Goal: Contribute content: Contribute content

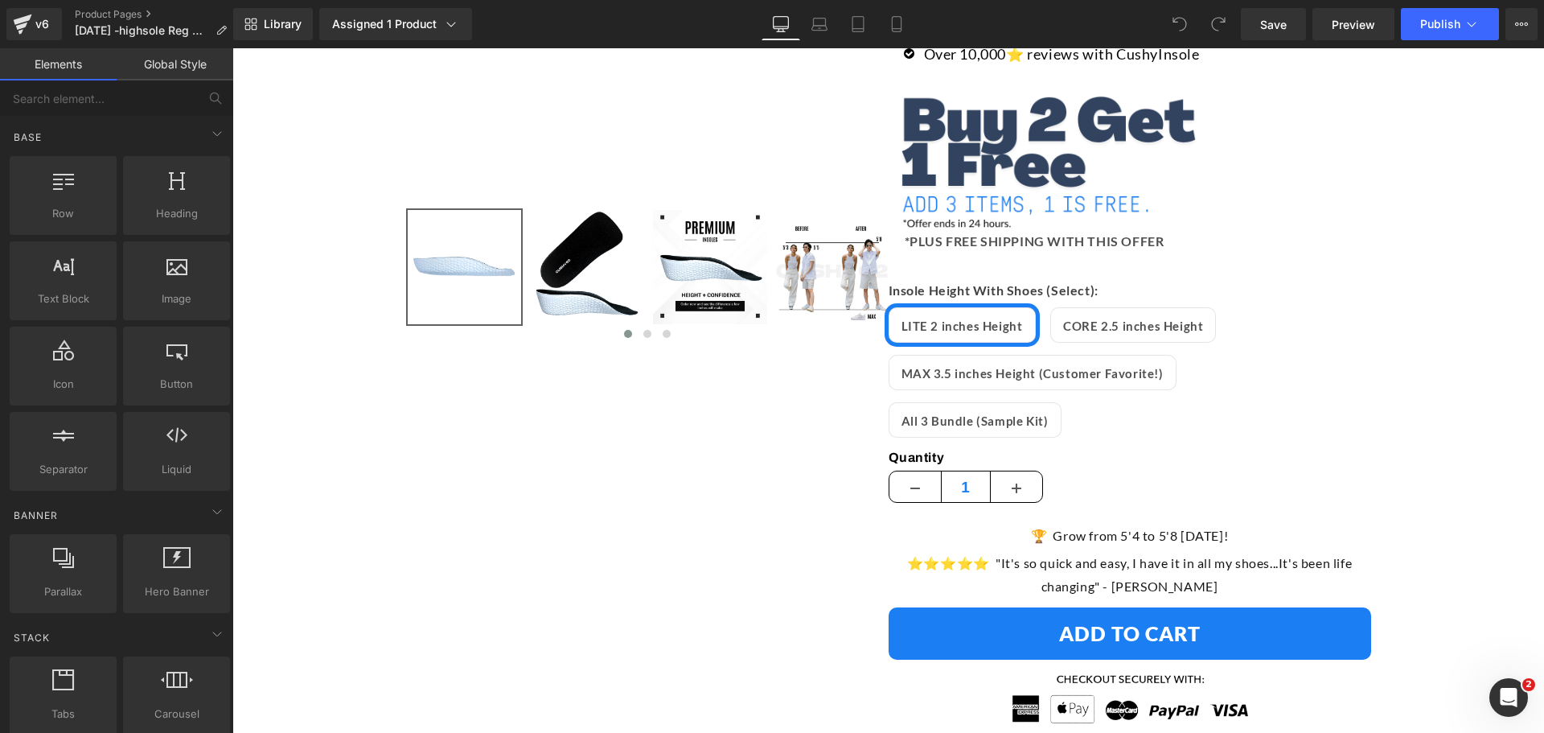
click at [1147, 552] on div "⭐️⭐️⭐️⭐️⭐️ "It's so quick and easy, I have it in all my shoes...It's been life …" at bounding box center [1130, 580] width 458 height 56
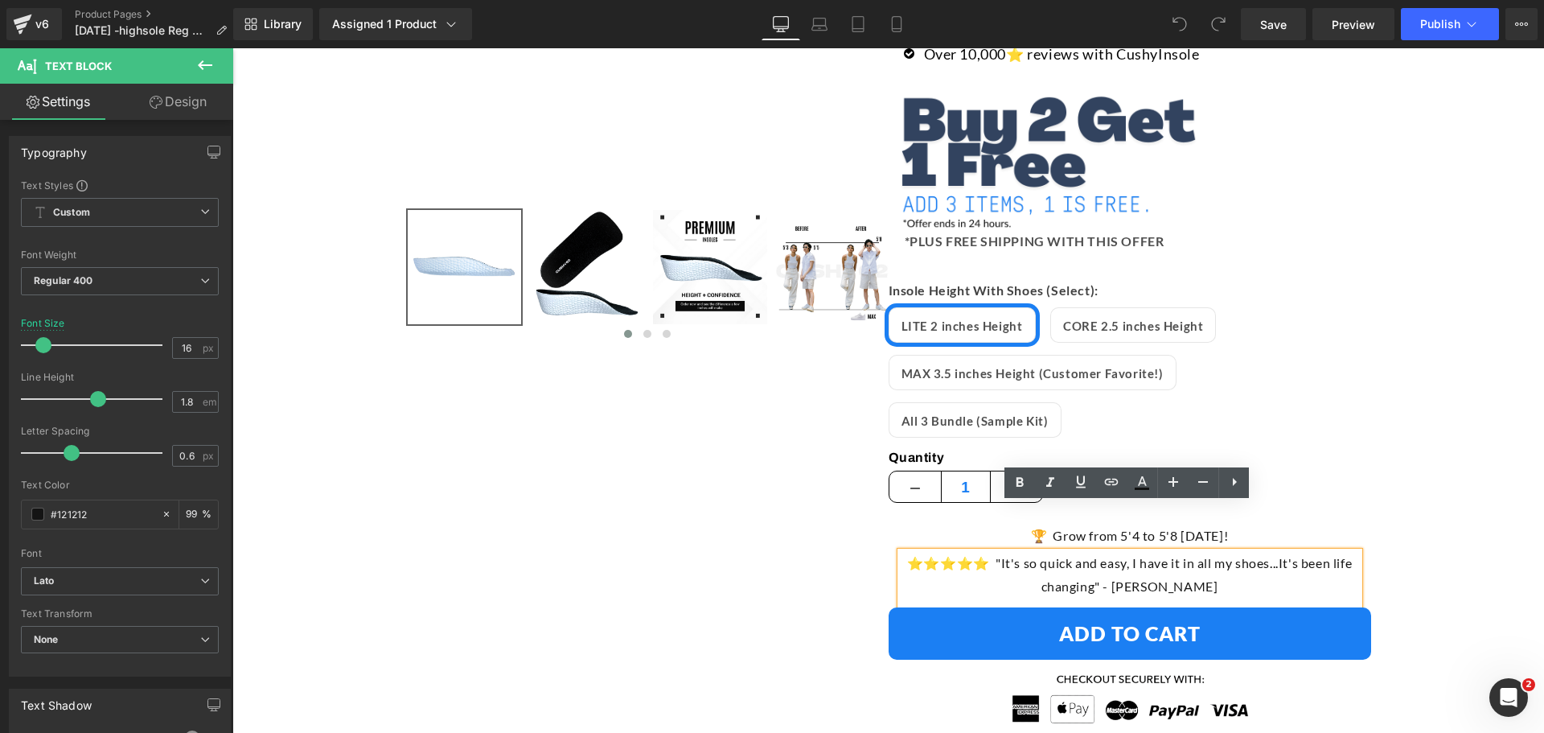
click at [1177, 552] on p "⭐️⭐️⭐️⭐️⭐️ "It's so quick and easy, I have it in all my shoes...It's been life …" at bounding box center [1130, 575] width 458 height 47
click at [1136, 552] on p "⭐️⭐️⭐️⭐️⭐️ "It's so quick and easy, I have it in all my shoes...It's been life …" at bounding box center [1130, 575] width 458 height 47
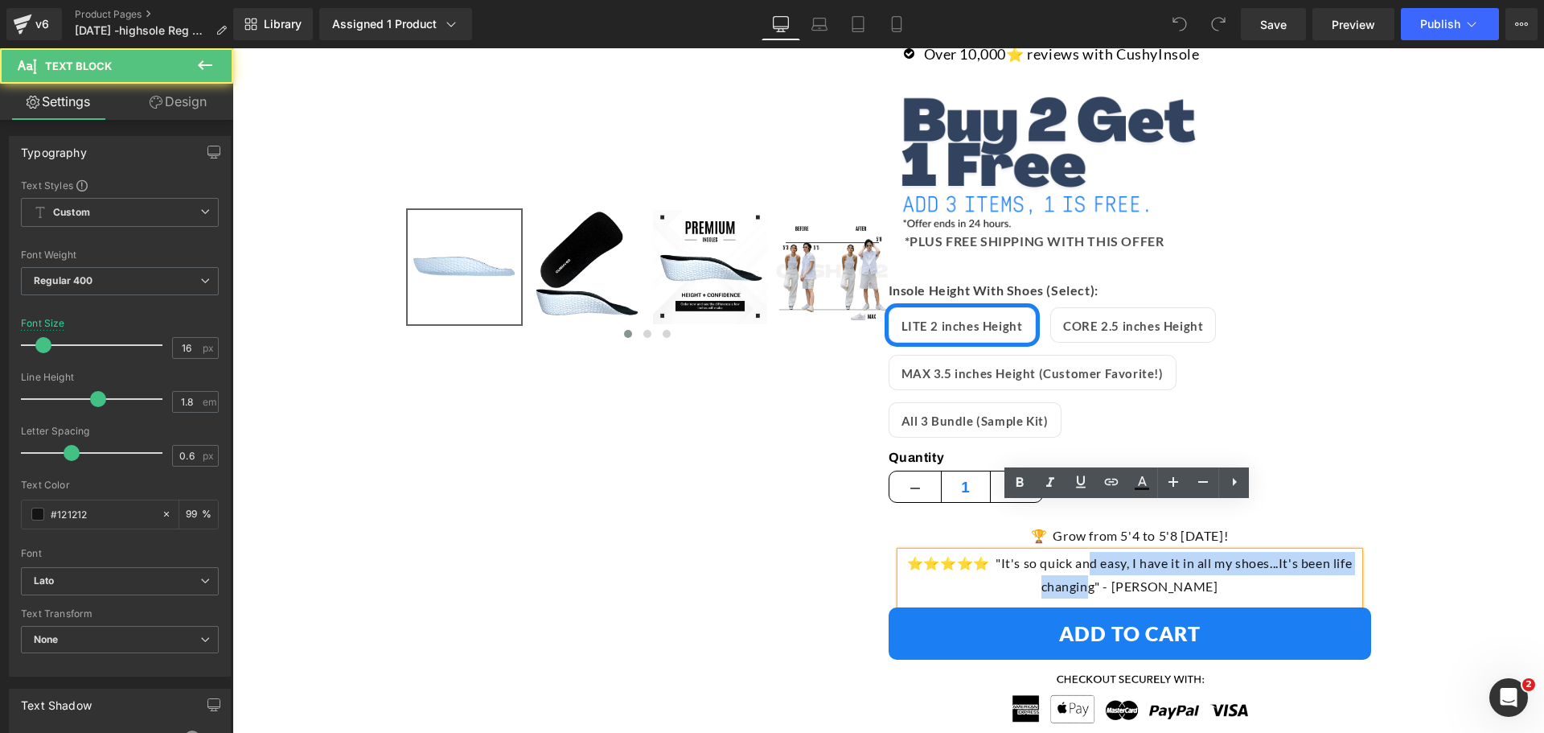
drag, startPoint x: 1110, startPoint y: 539, endPoint x: 1093, endPoint y: 523, distance: 23.4
click at [1093, 552] on p "⭐️⭐️⭐️⭐️⭐️ "It's so quick and easy, I have it in all my shoes...It's been life …" at bounding box center [1130, 575] width 458 height 47
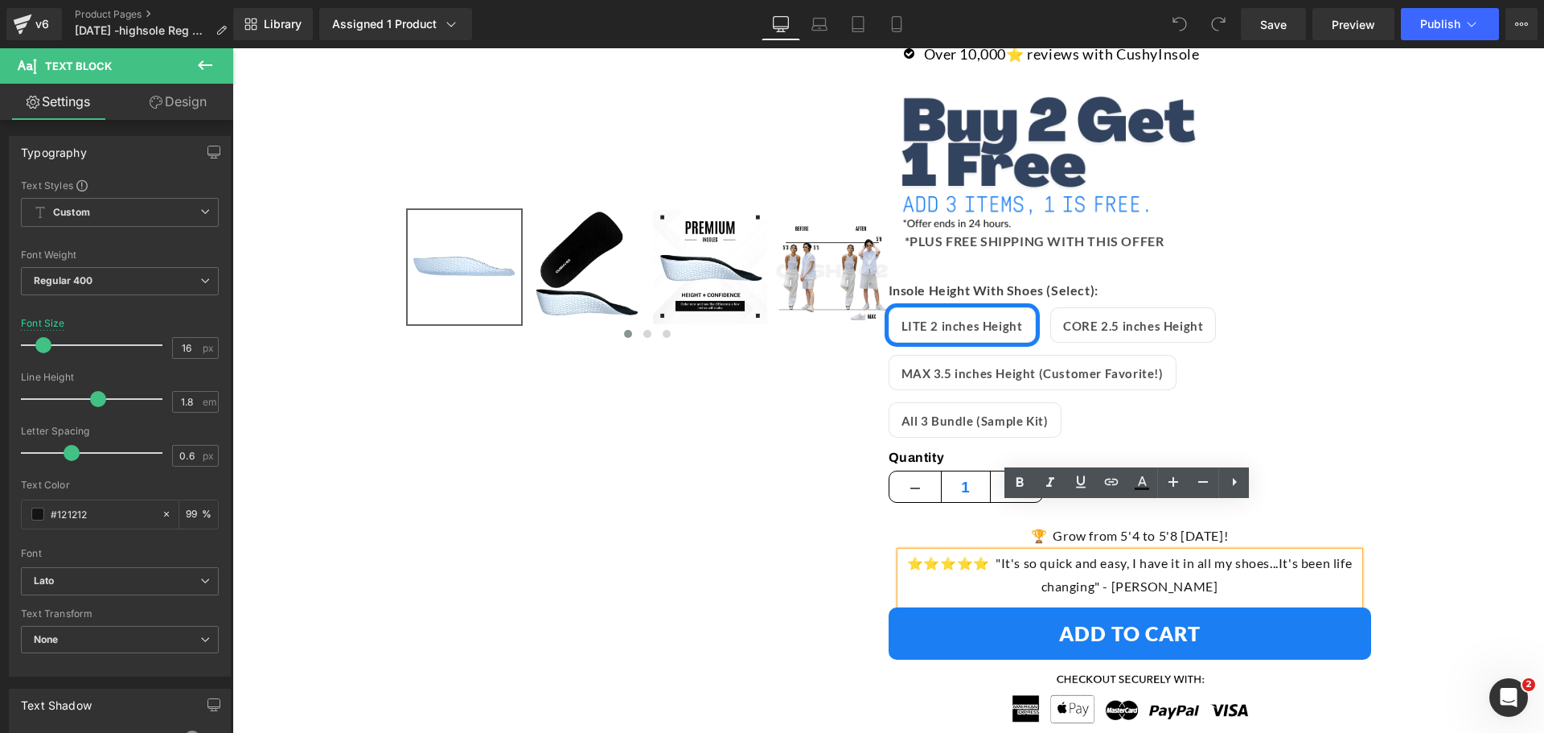
click at [999, 552] on p "⭐️⭐️⭐️⭐️⭐️ "It's so quick and easy, I have it in all my shoes...It's been life …" at bounding box center [1130, 575] width 458 height 47
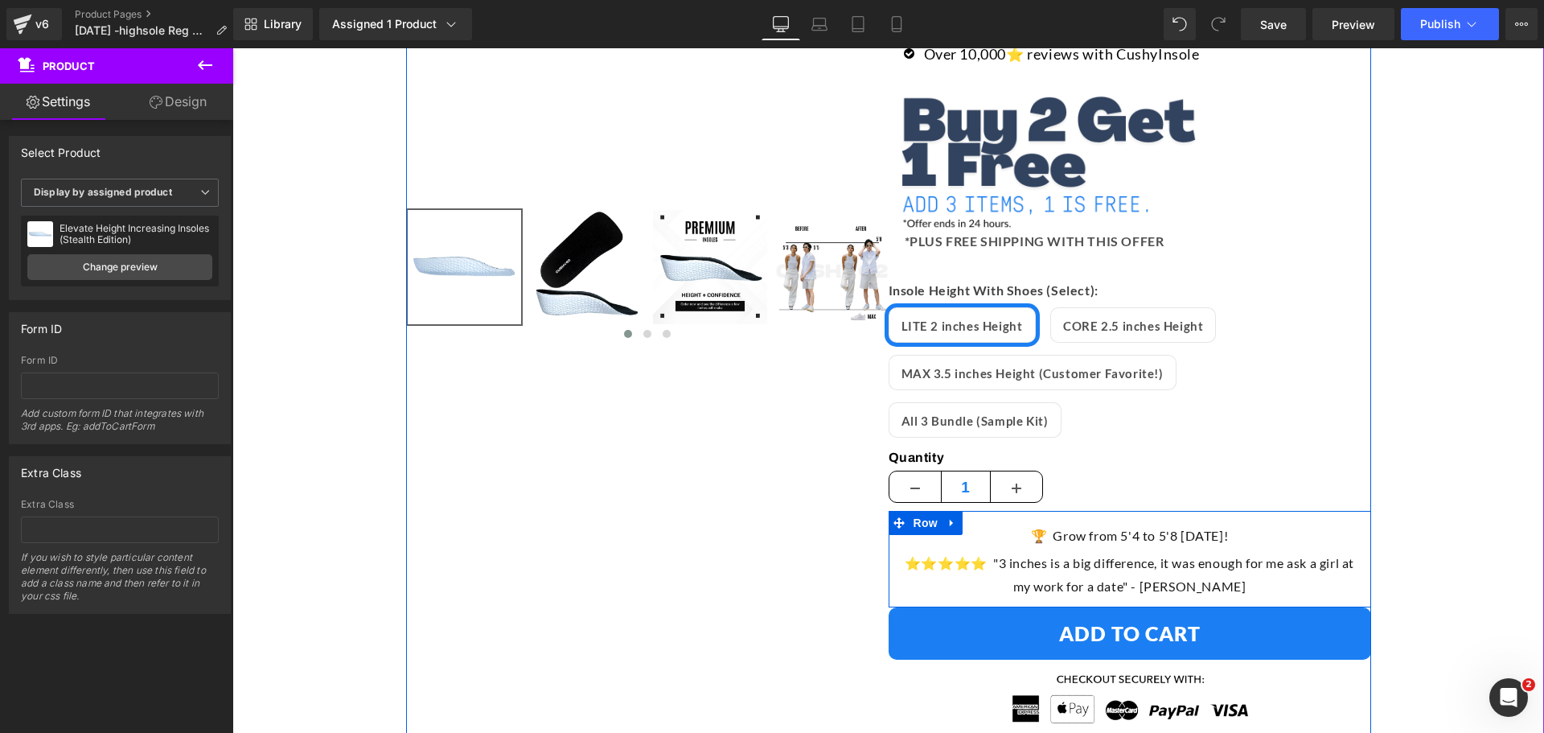
click at [1331, 552] on p "⭐️⭐️⭐️⭐️⭐️ "3 inches is a big difference, it was enough for me ask a girl at my…" at bounding box center [1130, 575] width 458 height 47
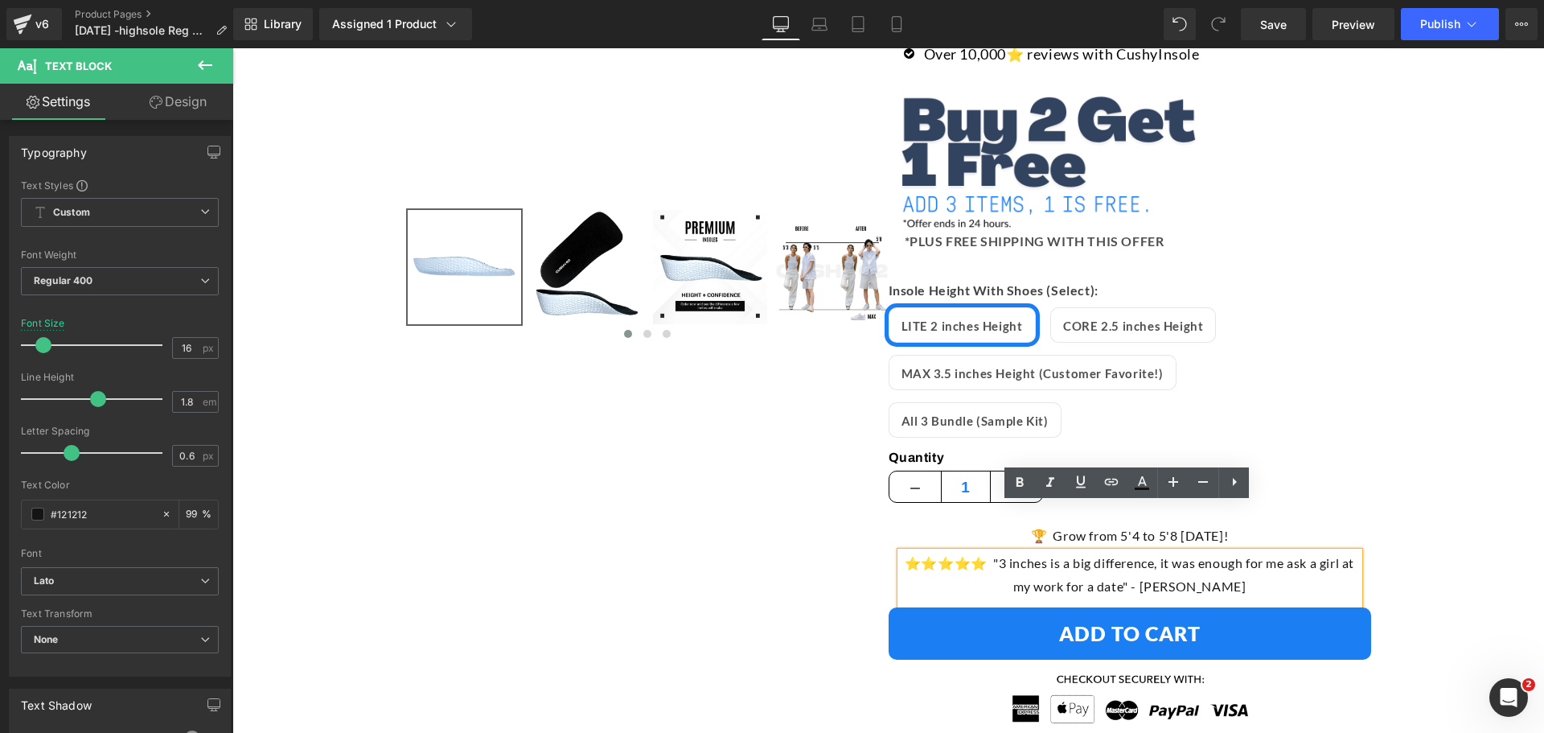
click at [753, 567] on div "SALE (P) Image ‹ ›" at bounding box center [888, 533] width 965 height 1687
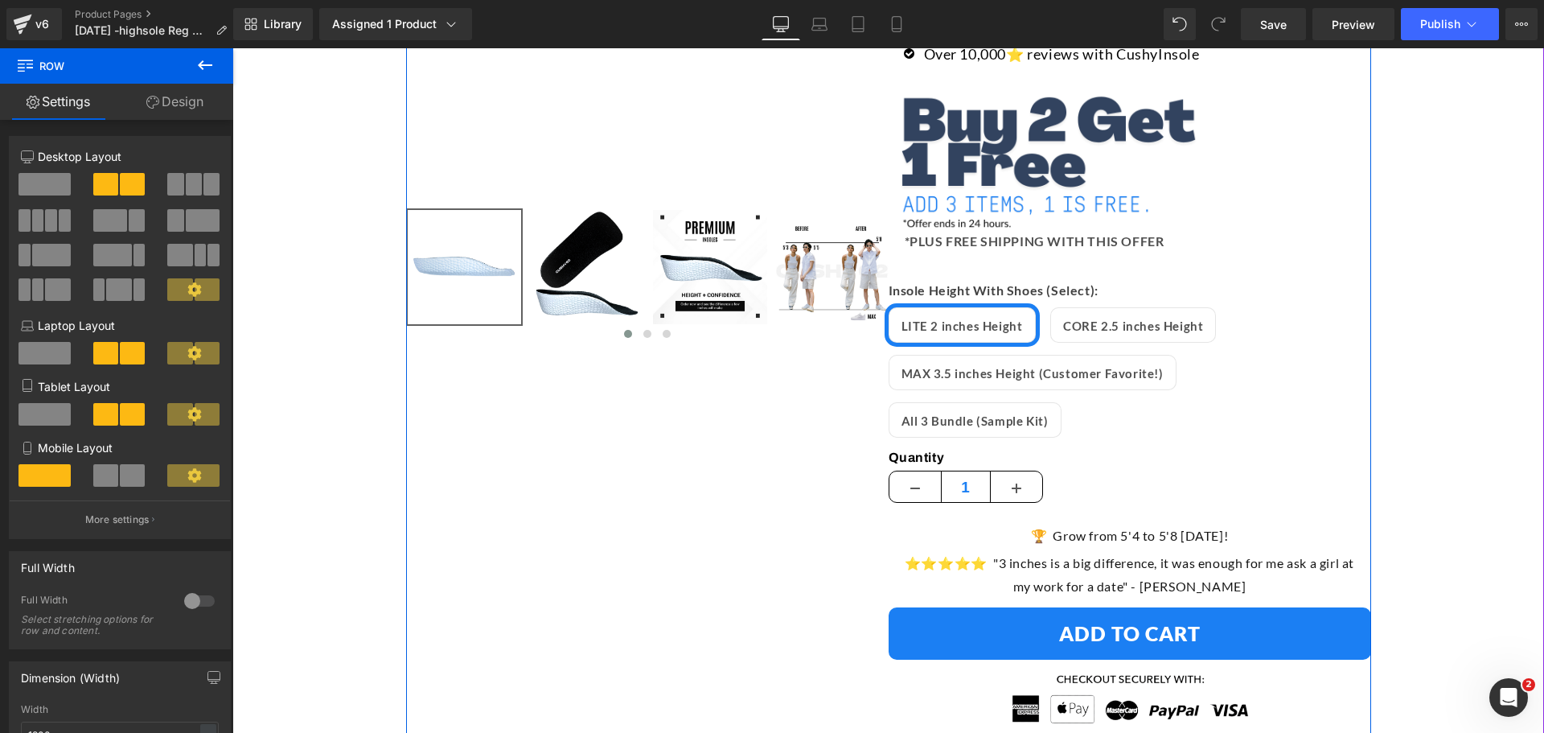
click at [736, 540] on div "SALE (P) Image ‹ ›" at bounding box center [888, 533] width 965 height 1687
click at [710, 529] on div "SALE (P) Image ‹ ›" at bounding box center [888, 533] width 965 height 1687
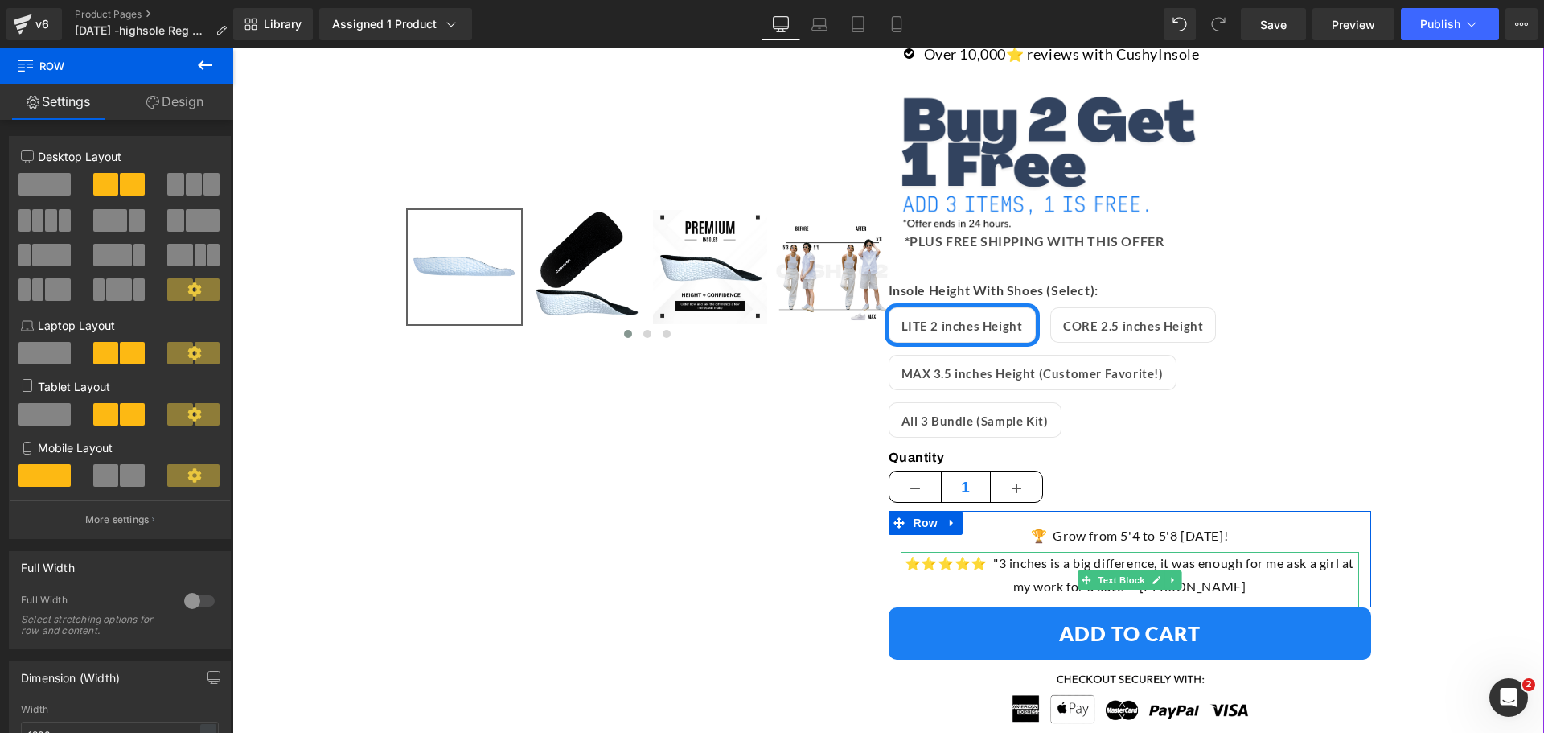
click at [987, 552] on p "⭐️⭐️⭐️⭐️⭐️ "3 inches is a big difference, it was enough for me ask a girl at my…" at bounding box center [1130, 575] width 458 height 47
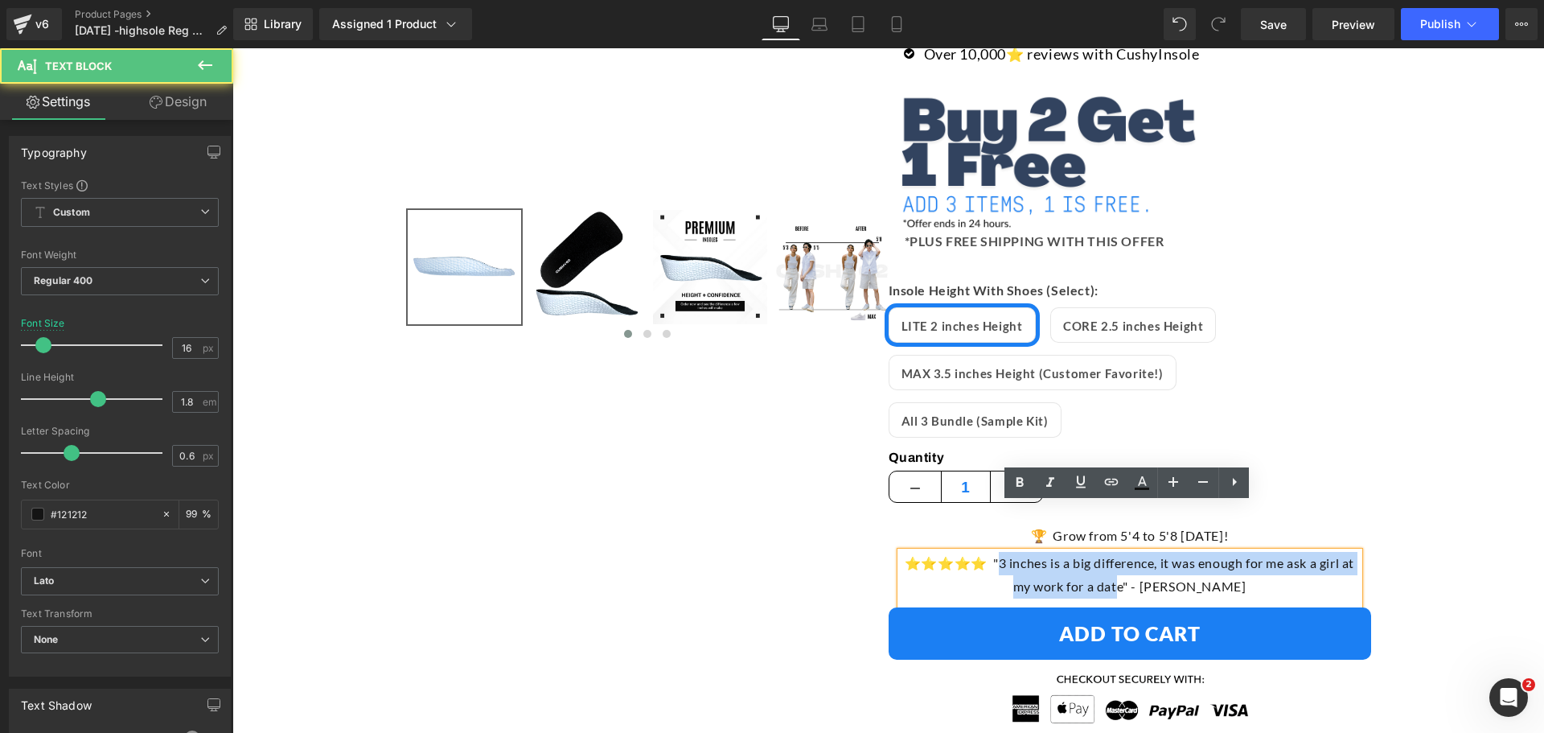
drag, startPoint x: 1147, startPoint y: 540, endPoint x: 1001, endPoint y: 511, distance: 149.0
click at [1001, 552] on p "⭐️⭐️⭐️⭐️⭐️ "3 inches is a big difference, it was enough for me ask a girl at my…" at bounding box center [1130, 575] width 458 height 47
copy p "3 inches is a big difference, it was enough for me ask a girl at my work for a …"
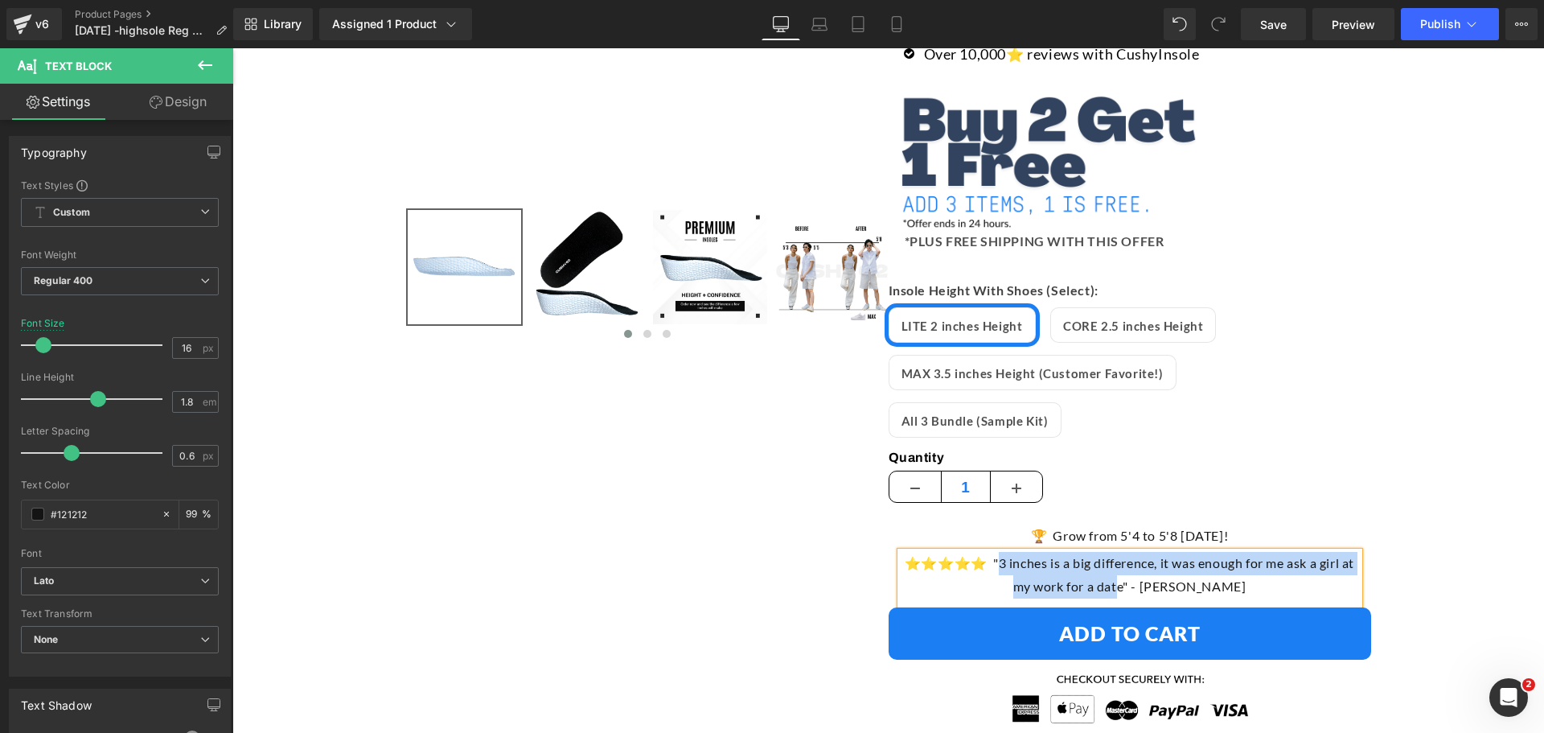
click at [616, 523] on div "SALE (P) Image ‹ ›" at bounding box center [888, 533] width 965 height 1687
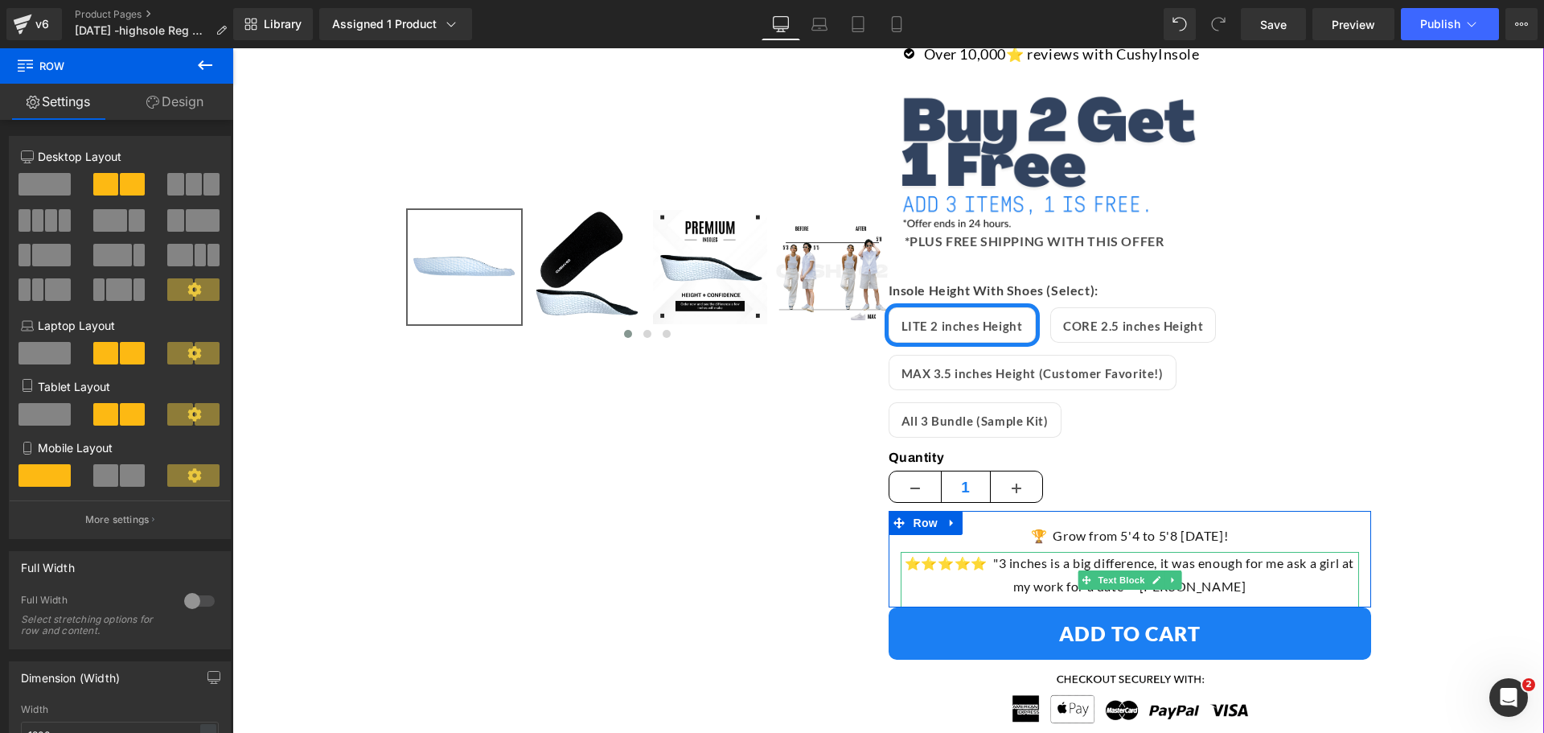
click at [1320, 552] on p "⭐️⭐️⭐️⭐️⭐️ "3 inches is a big difference, it was enough for me ask a girl at my…" at bounding box center [1130, 575] width 458 height 47
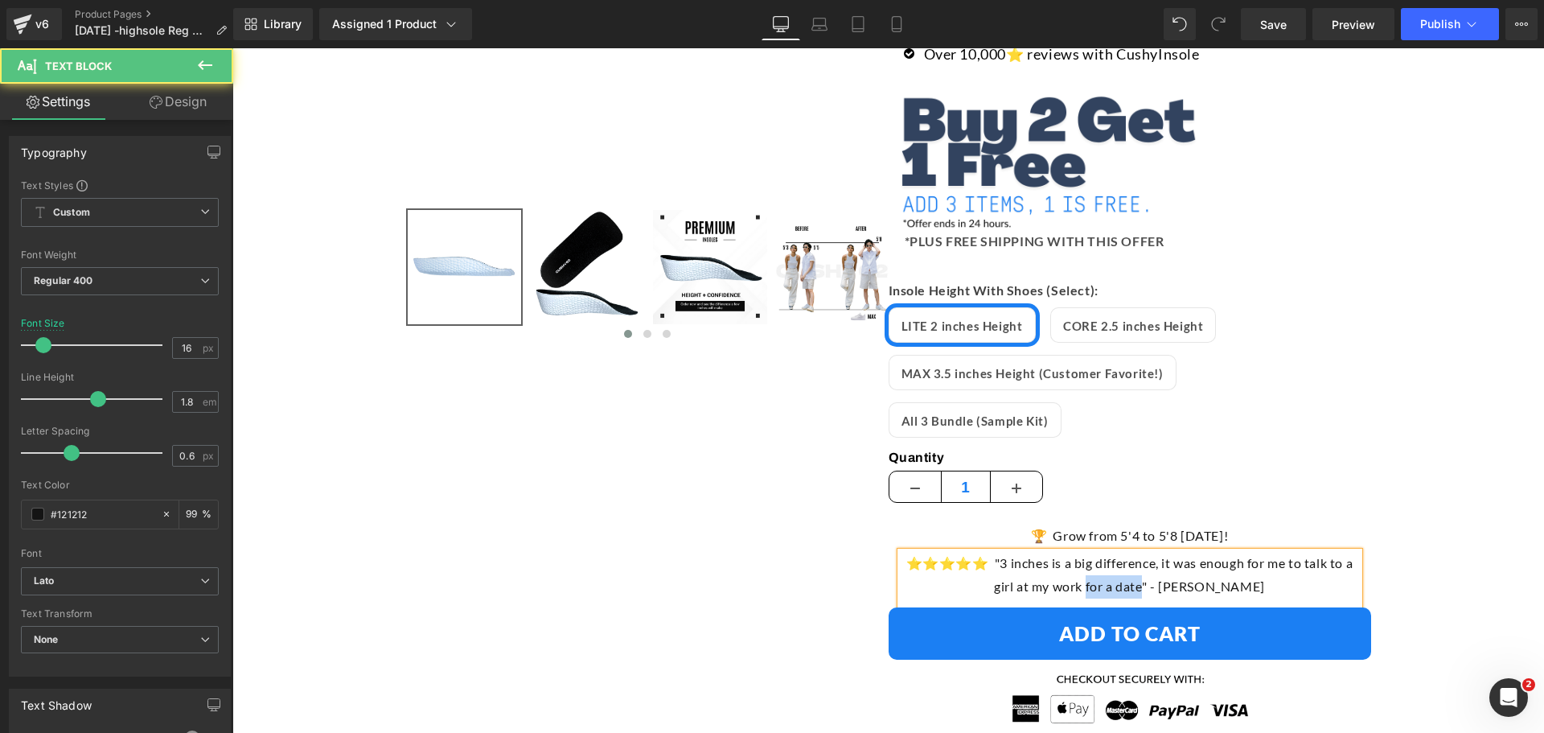
drag, startPoint x: 1166, startPoint y: 536, endPoint x: 1112, endPoint y: 532, distance: 54.0
click at [1112, 552] on p "⭐️⭐️⭐️⭐️⭐️ "3 inches is a big difference, it was enough for me to talk to a gir…" at bounding box center [1130, 575] width 458 height 47
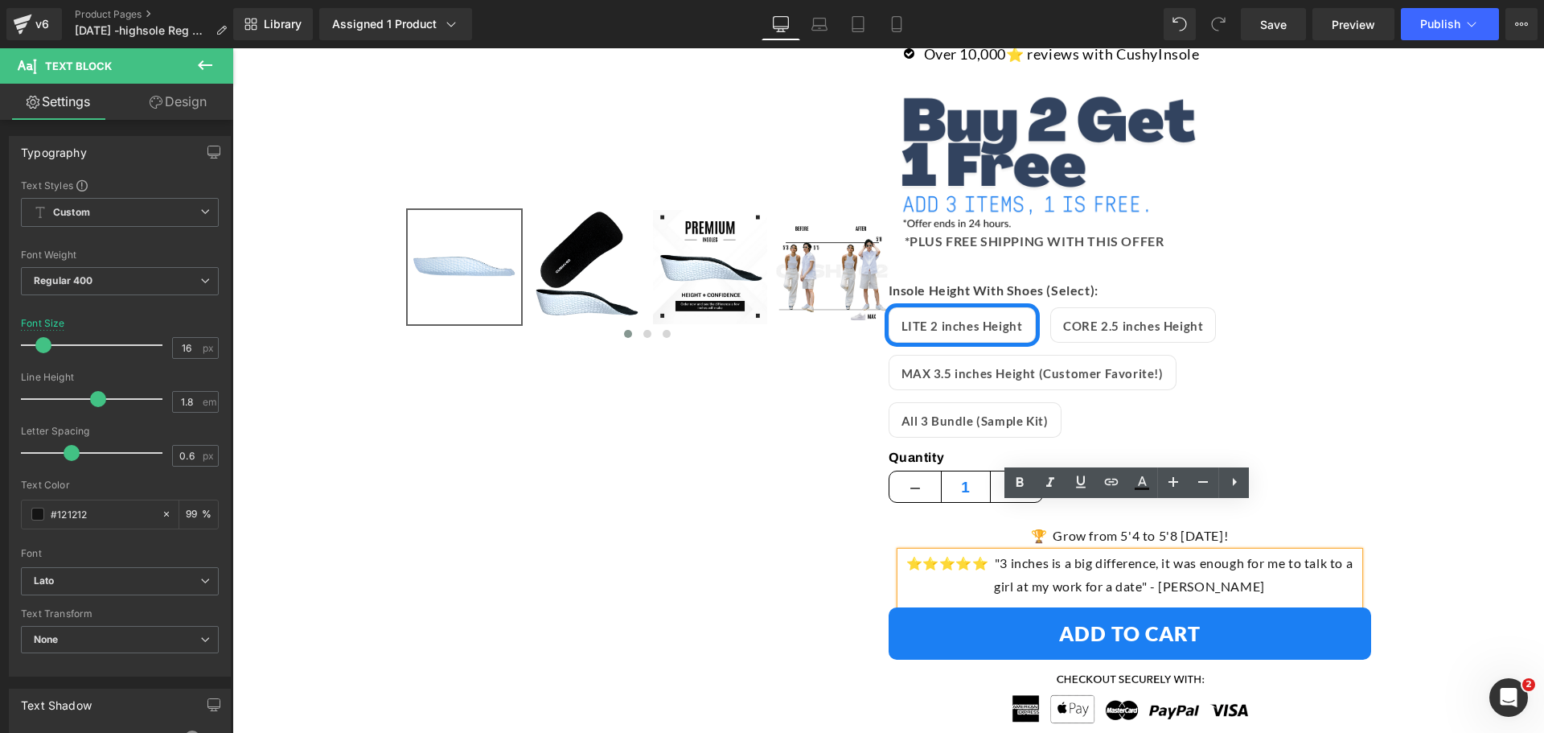
click at [1104, 552] on p "⭐️⭐️⭐️⭐️⭐️ "3 inches is a big difference, it was enough for me to talk to a gir…" at bounding box center [1130, 575] width 458 height 47
click at [1160, 552] on p "⭐️⭐️⭐️⭐️⭐️ "3 inches is a big difference, it was enough for me to talk to a gir…" at bounding box center [1130, 575] width 458 height 47
click at [1164, 552] on p "⭐️⭐️⭐️⭐️⭐️ "3 inches is a big difference, it was enough for me to talk to a gir…" at bounding box center [1130, 575] width 458 height 47
click at [1168, 552] on p "⭐️⭐️⭐️⭐️⭐️ "3 inches is a big difference, it was enough for me to talk to a gir…" at bounding box center [1130, 575] width 458 height 47
drag, startPoint x: 1161, startPoint y: 517, endPoint x: 1055, endPoint y: 511, distance: 106.3
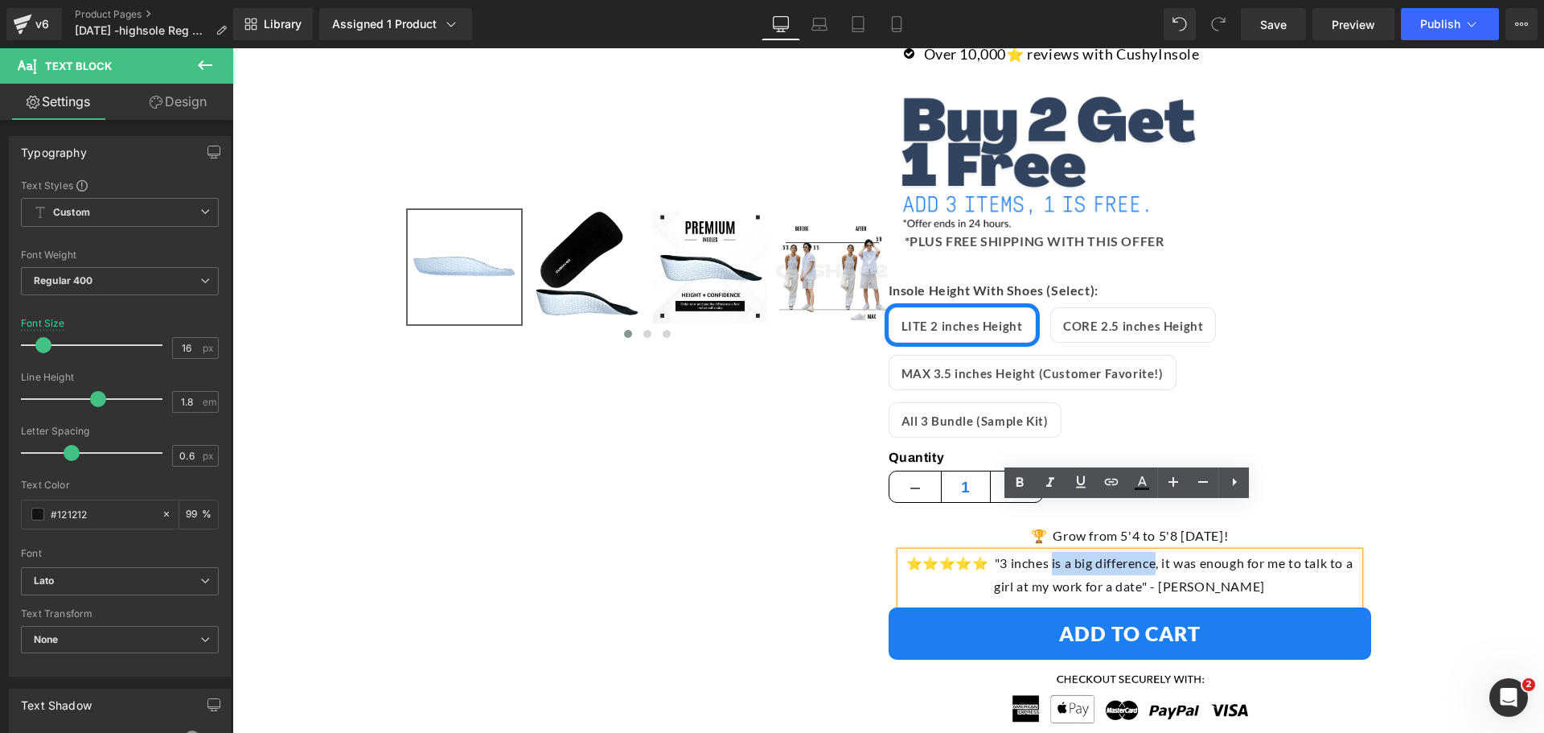
click at [1055, 552] on p "⭐️⭐️⭐️⭐️⭐️ "3 inches is a big difference, it was enough for me to talk to a gir…" at bounding box center [1130, 575] width 458 height 47
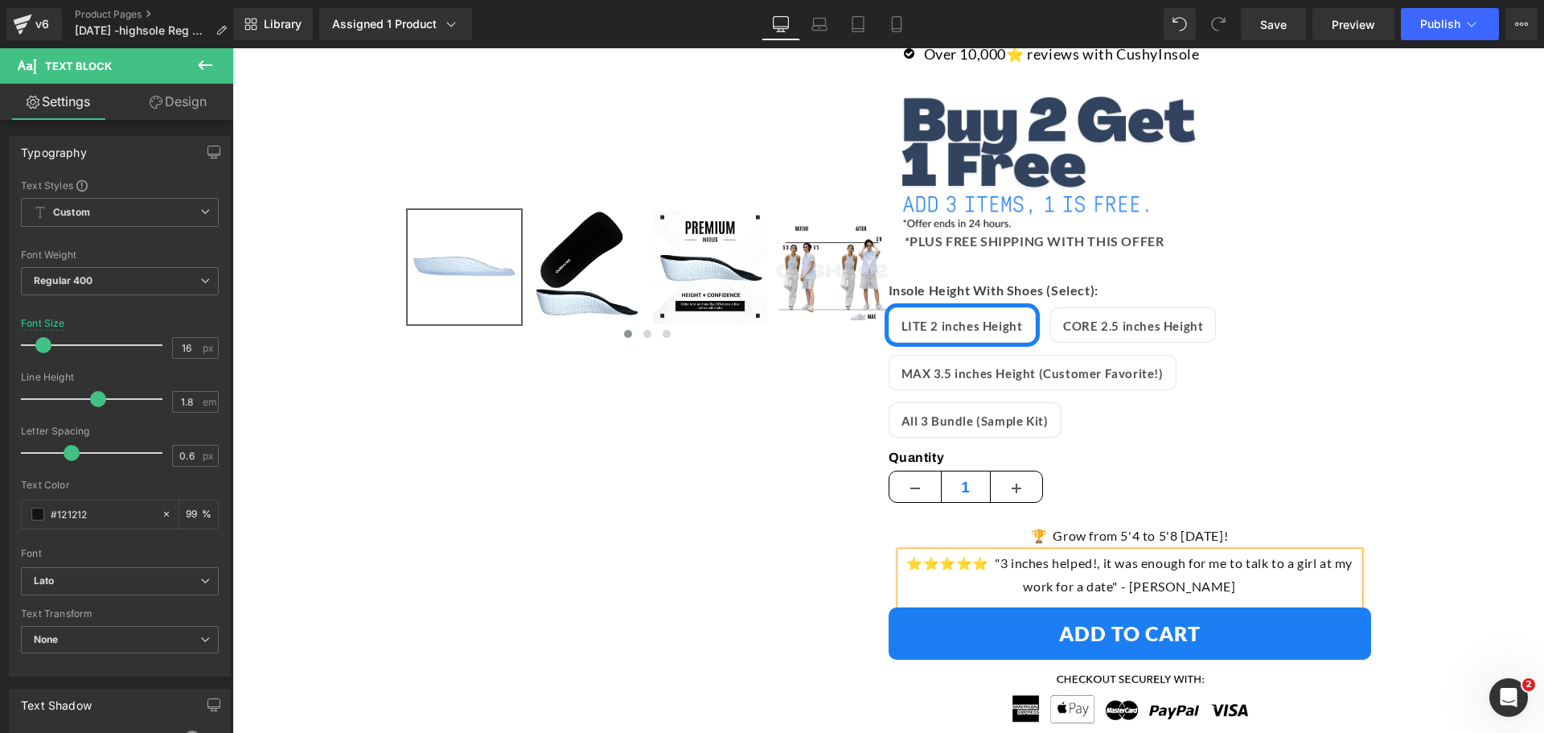
click at [1113, 552] on p "⭐️⭐️⭐️⭐️⭐️ "3 inches helped!, it was enough for me to talk to a girl at my work…" at bounding box center [1130, 575] width 458 height 47
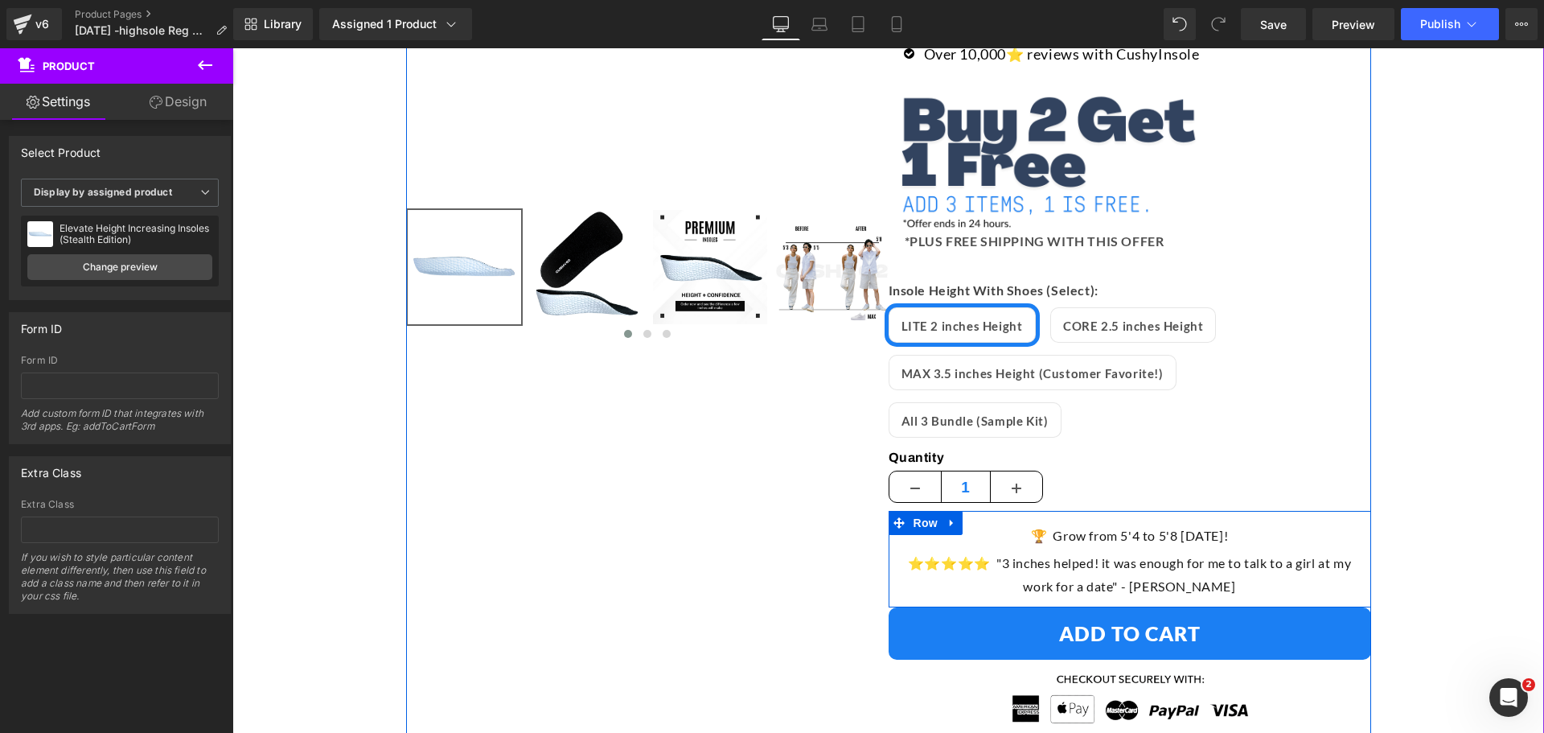
click at [1022, 552] on p "⭐️⭐️⭐️⭐️⭐️ "3 inches helped! it was enough for me to talk to a girl at my work …" at bounding box center [1130, 575] width 458 height 47
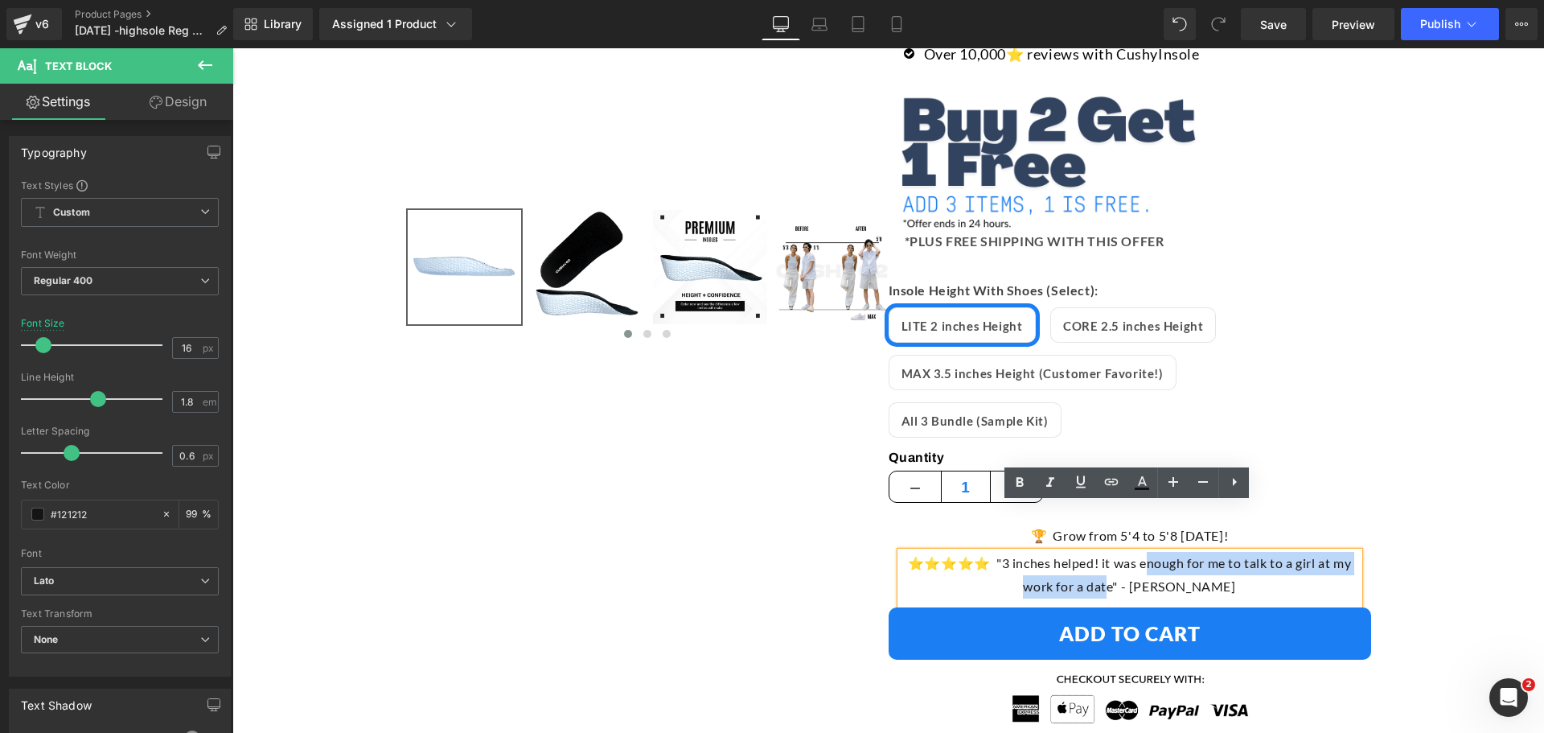
drag, startPoint x: 1129, startPoint y: 537, endPoint x: 1145, endPoint y: 511, distance: 30.3
click at [1145, 552] on p "⭐️⭐️⭐️⭐️⭐️ "3 inches helped! it was enough for me to talk to a girl at my work …" at bounding box center [1130, 575] width 458 height 47
click at [1098, 552] on p "⭐️⭐️⭐️⭐️⭐️ "3 inches helped! it was enough for me to talk to a girl at my work …" at bounding box center [1130, 575] width 458 height 47
click at [1071, 552] on p "⭐️⭐️⭐️⭐️⭐️ "3 inches helped! it was enough for me to talk to a girl at my work …" at bounding box center [1130, 575] width 458 height 47
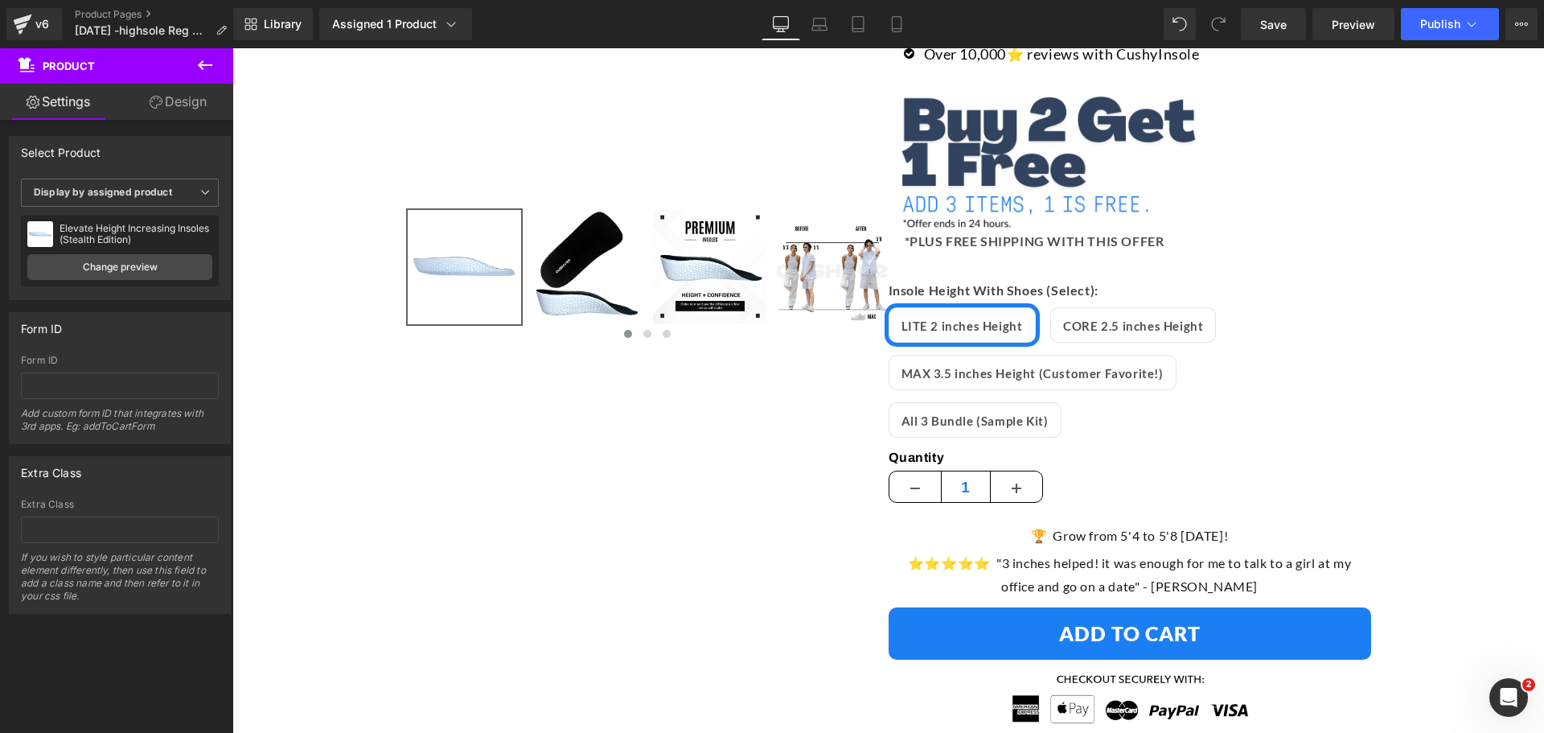
click at [903, 18] on icon at bounding box center [897, 24] width 16 height 16
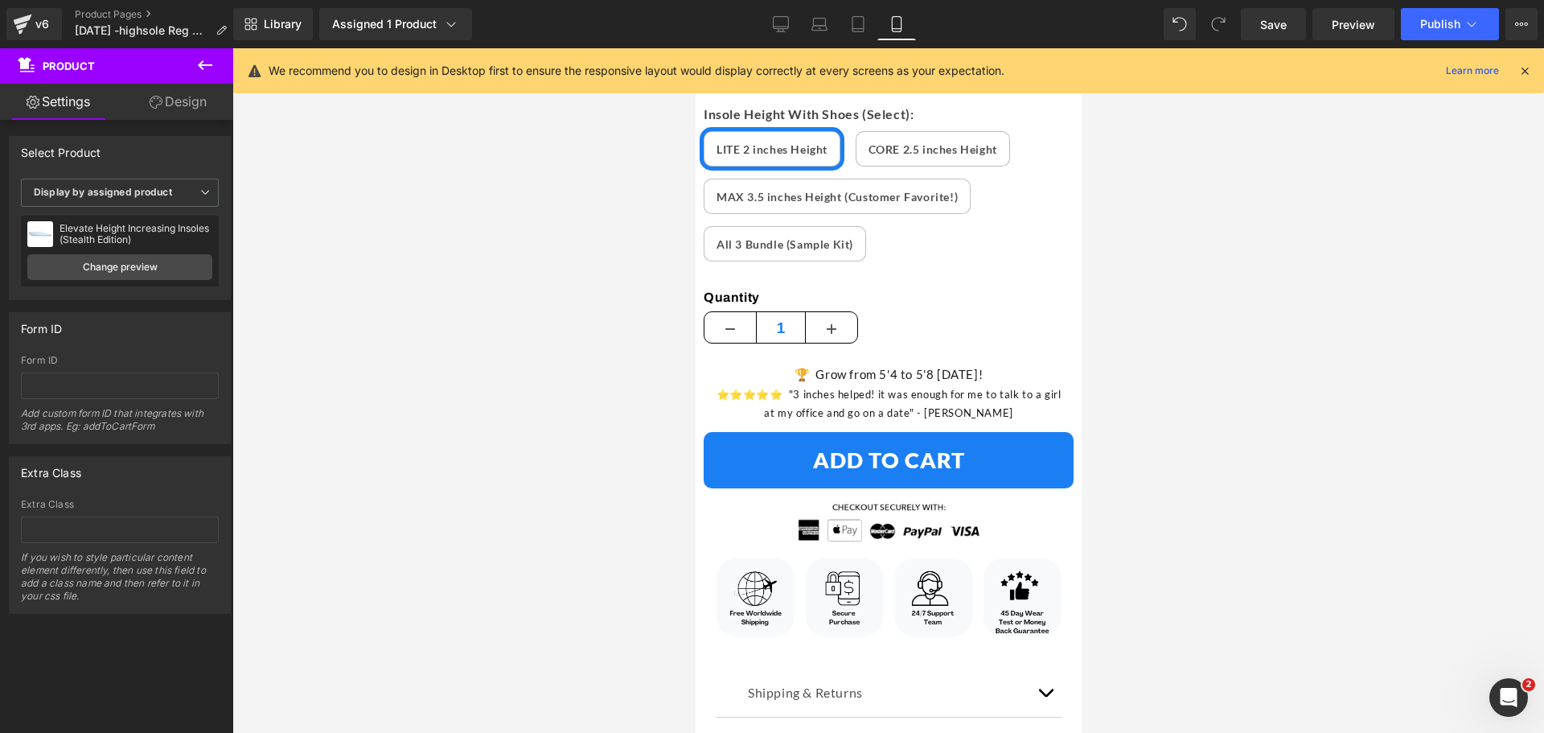
scroll to position [1206, 0]
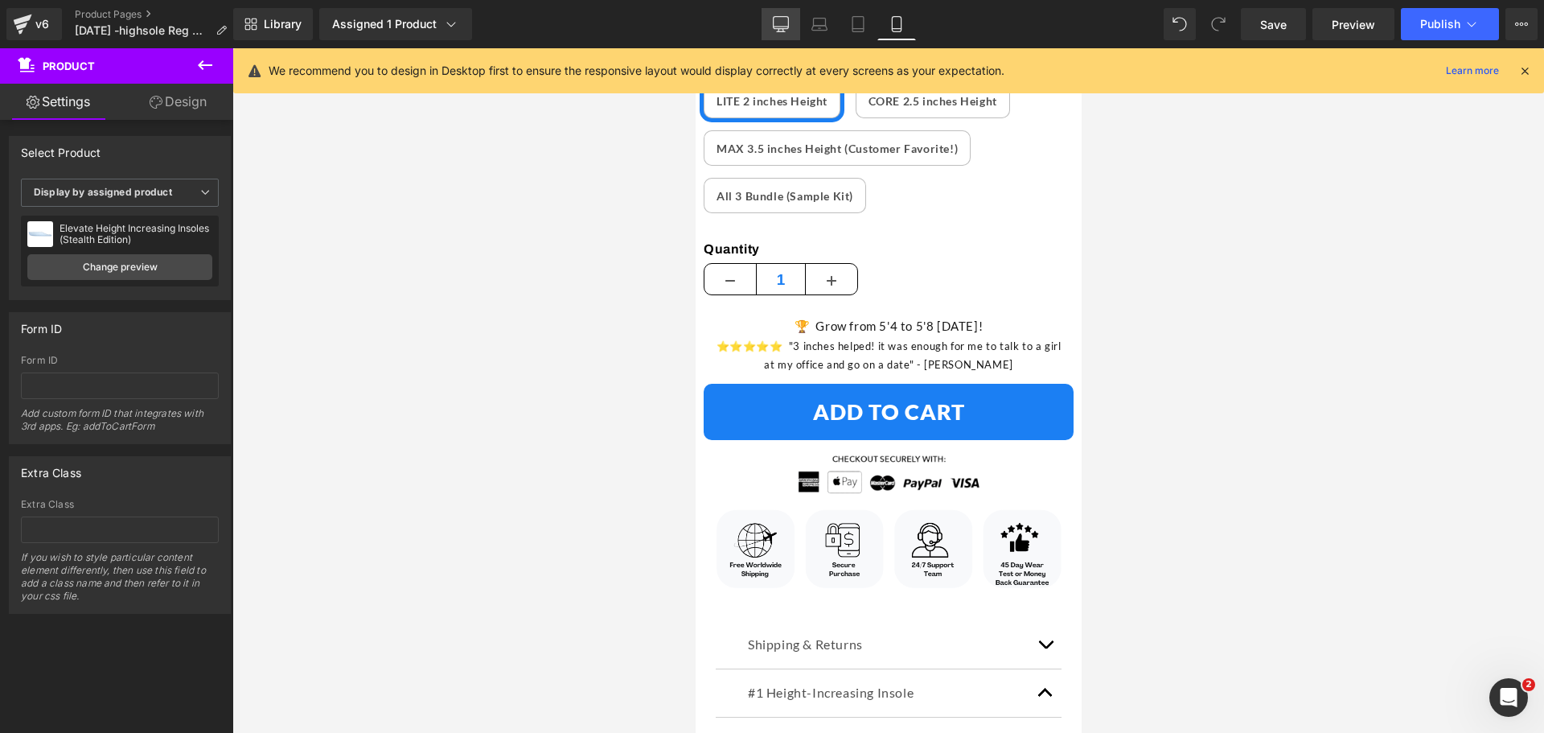
click at [782, 24] on icon at bounding box center [781, 24] width 16 height 16
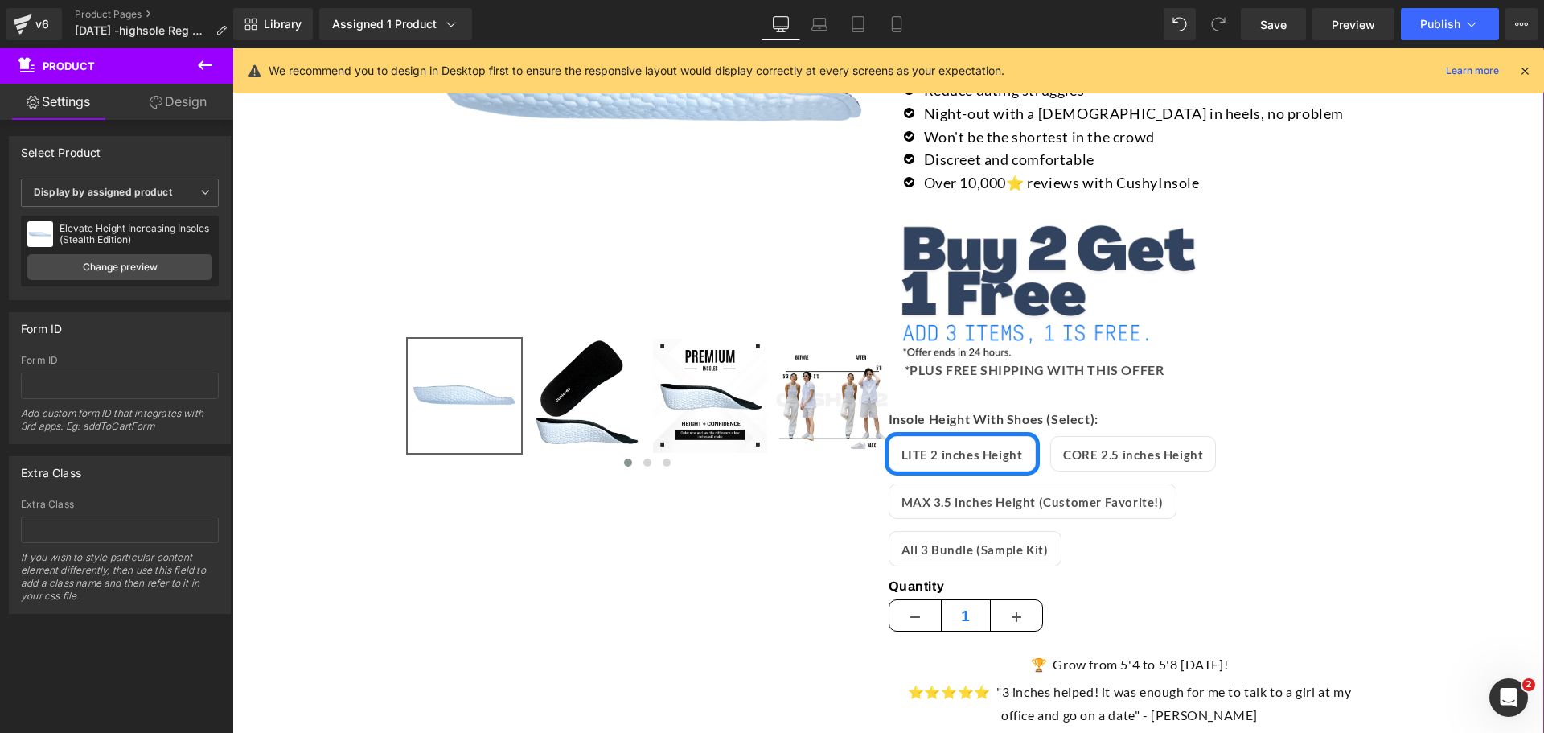
scroll to position [482, 0]
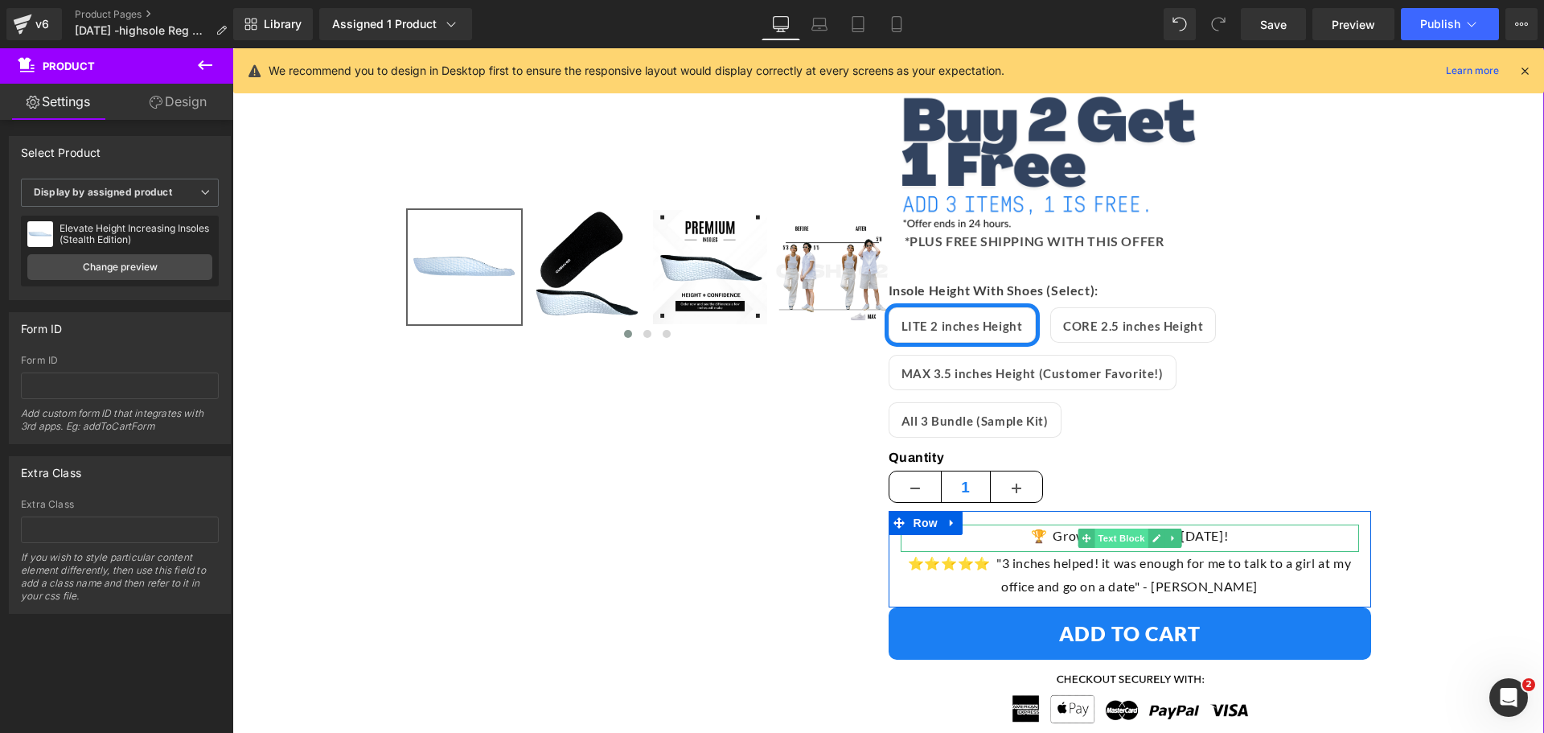
click at [1132, 528] on span "Text Block" at bounding box center [1120, 537] width 53 height 19
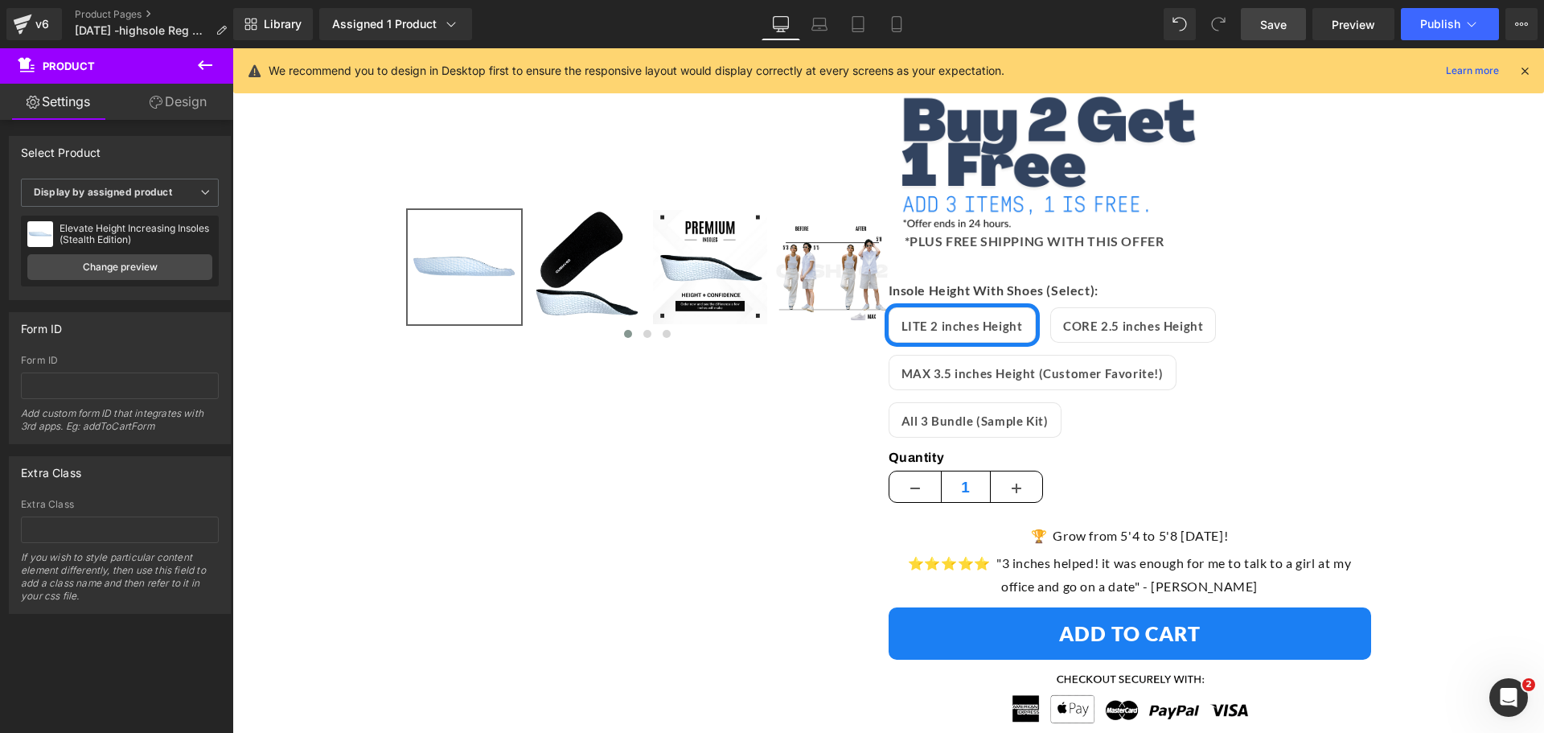
click at [1285, 29] on span "Save" at bounding box center [1273, 24] width 27 height 17
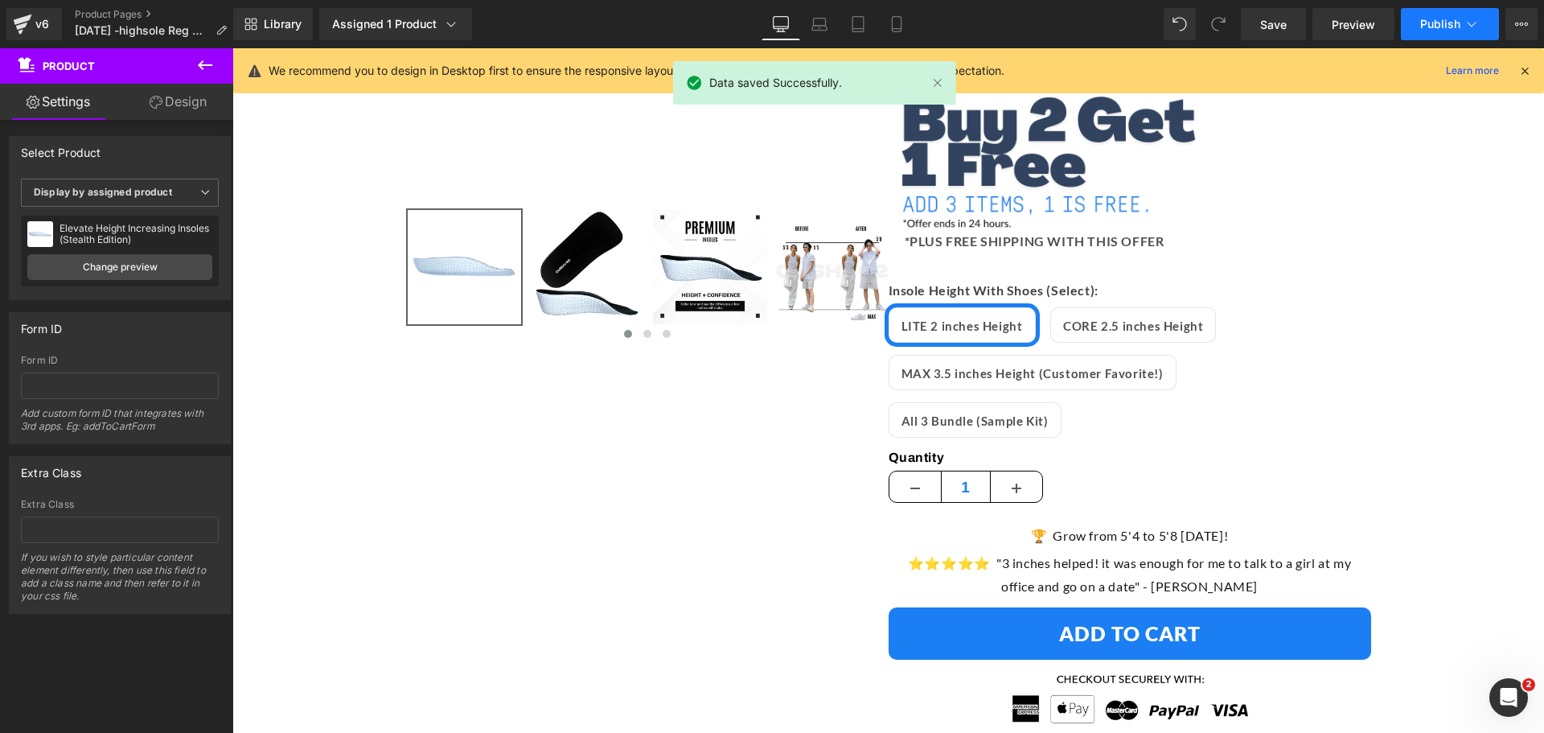
click at [1477, 23] on icon at bounding box center [1471, 24] width 16 height 16
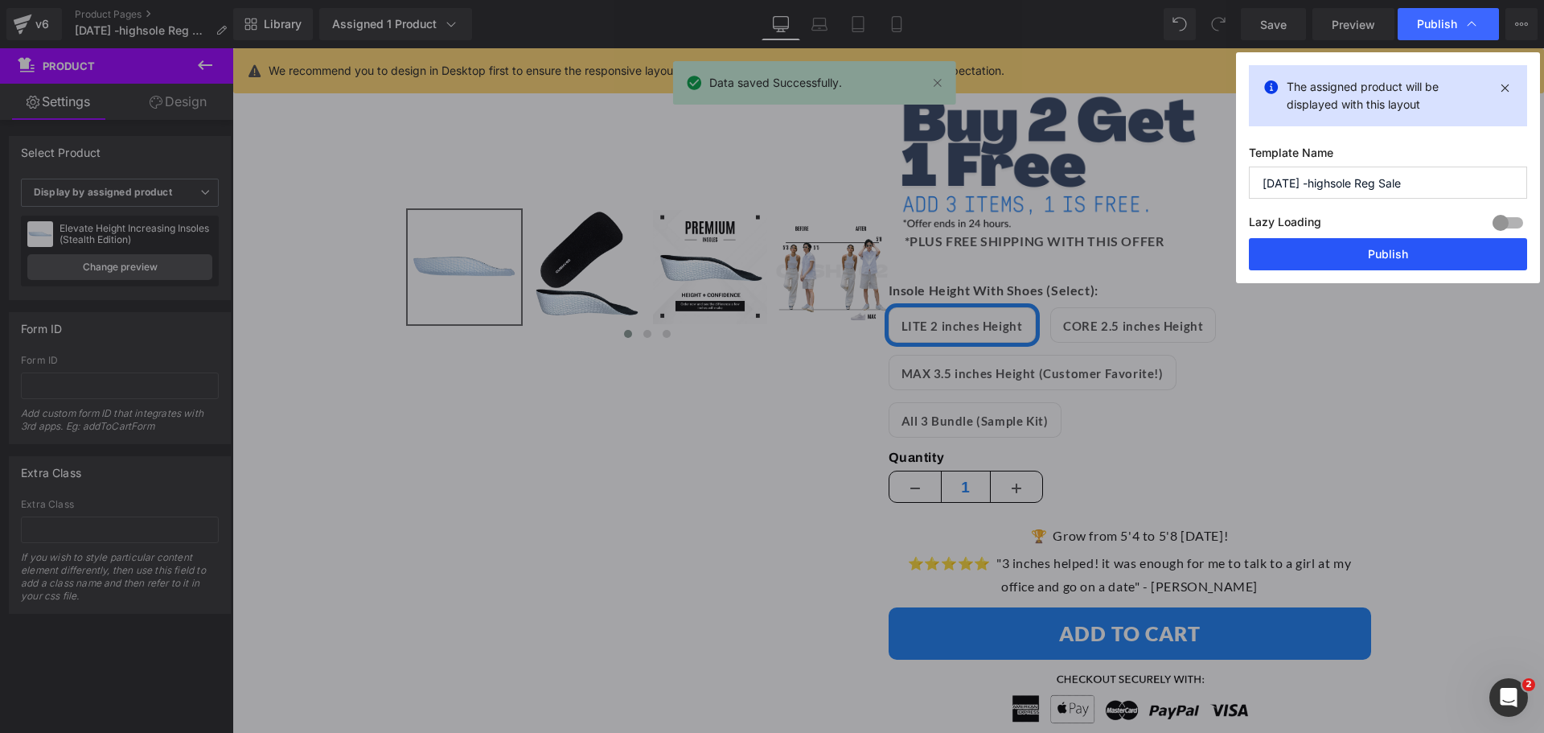
click at [1402, 252] on button "Publish" at bounding box center [1388, 254] width 278 height 32
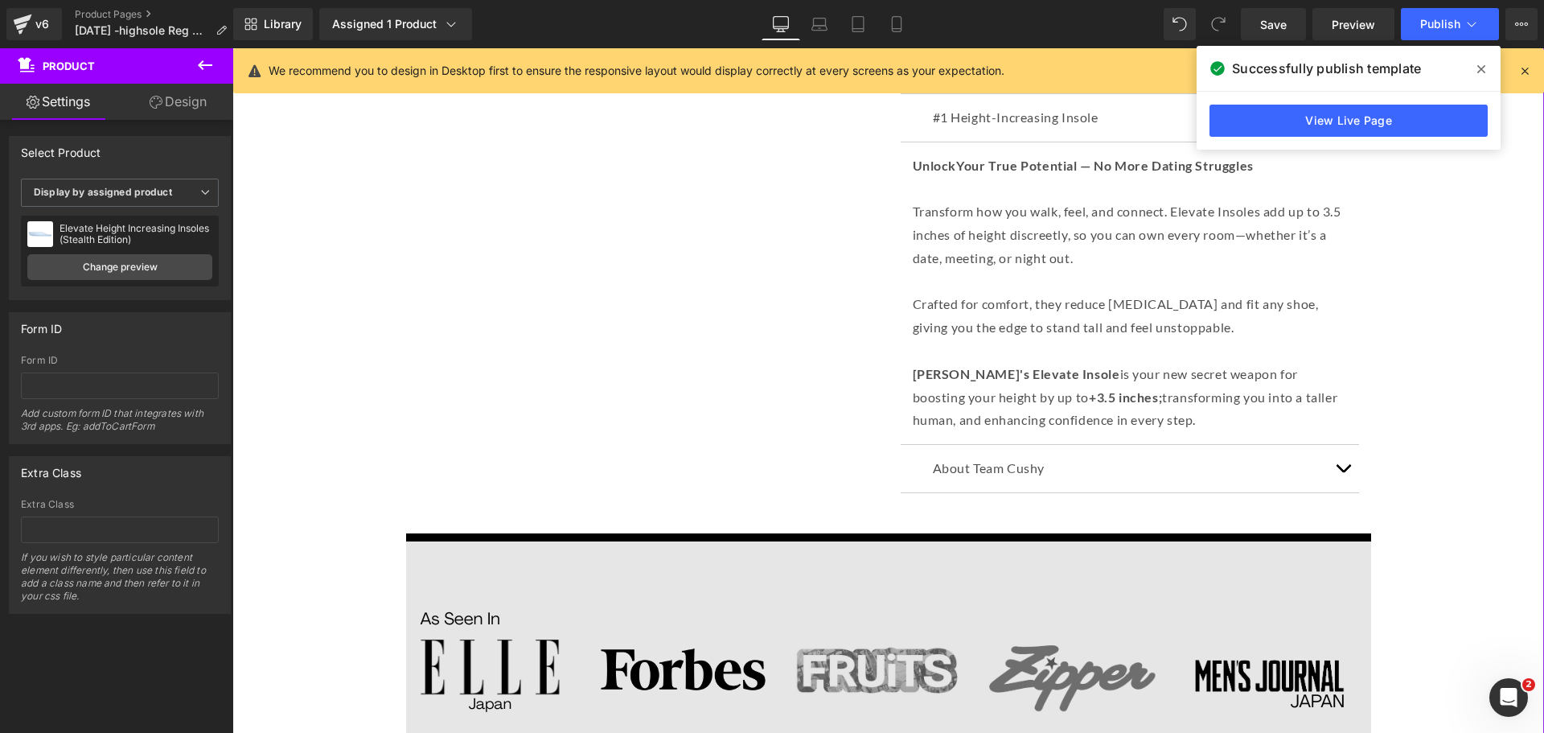
scroll to position [1447, 0]
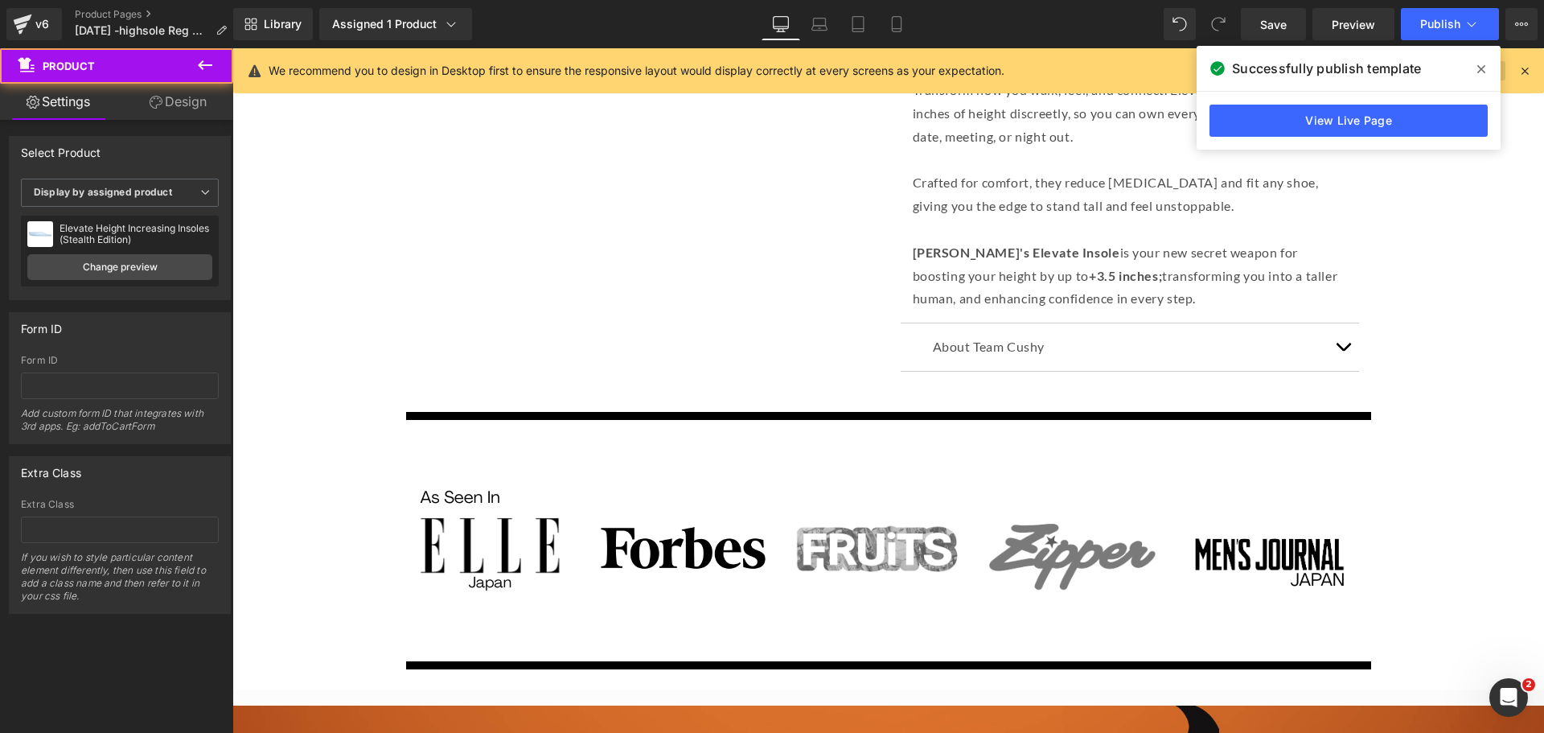
click at [1489, 63] on span at bounding box center [1481, 69] width 26 height 26
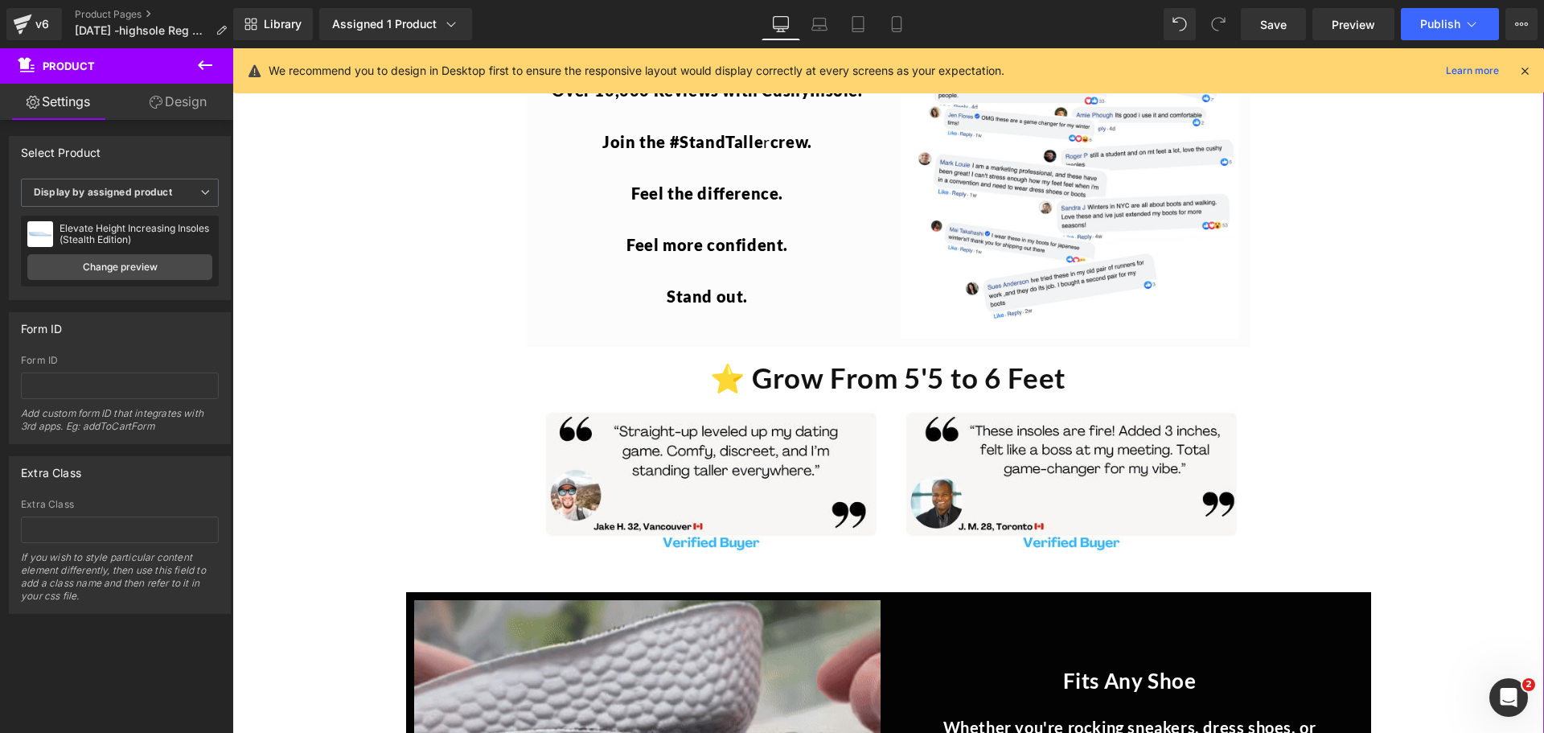
scroll to position [3618, 0]
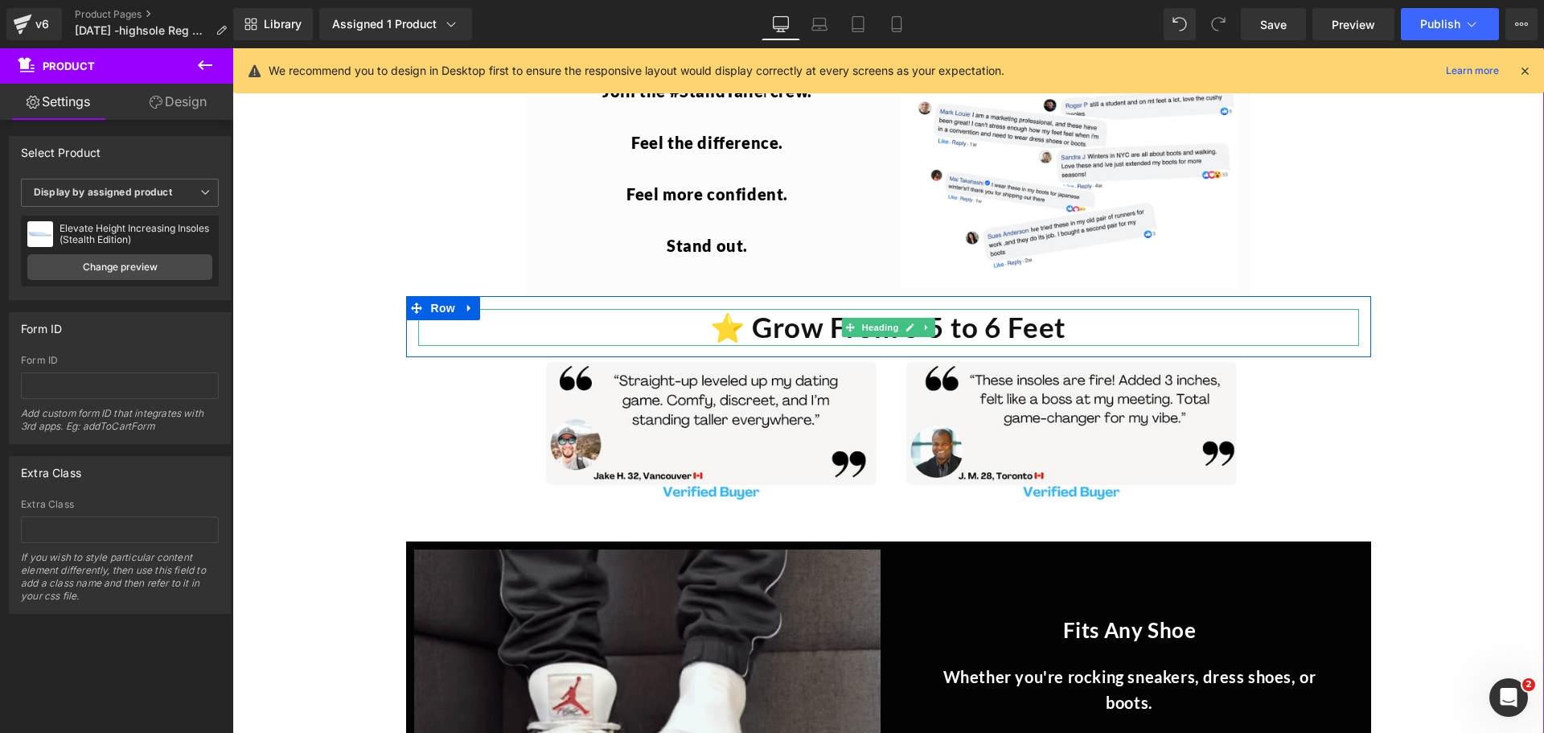
click at [1004, 309] on h1 "⭐️ Grow From 5'5 to 6 Feet" at bounding box center [888, 327] width 941 height 37
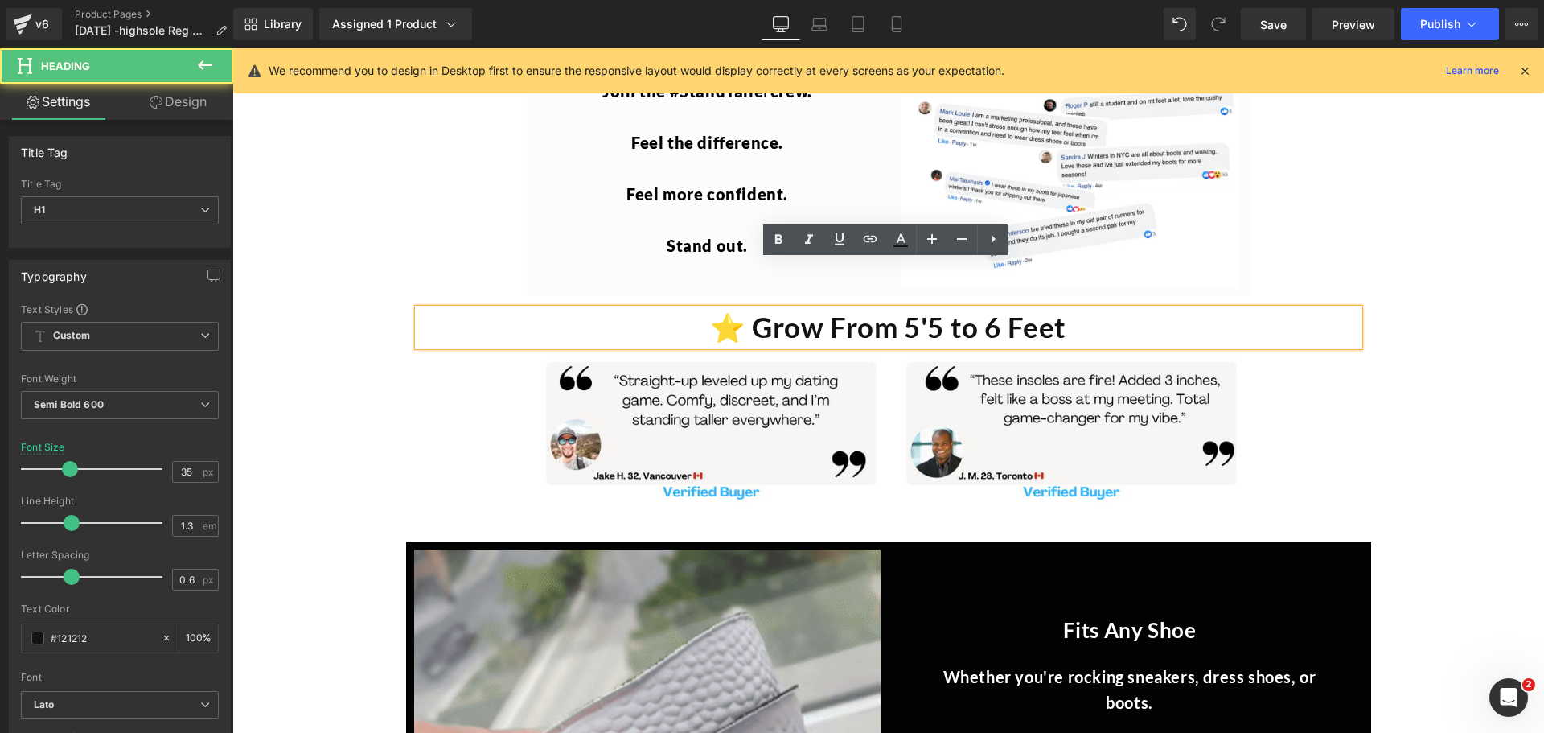
click at [994, 309] on h1 "⭐️ Grow From 5'5 to 6 Feet" at bounding box center [888, 327] width 941 height 37
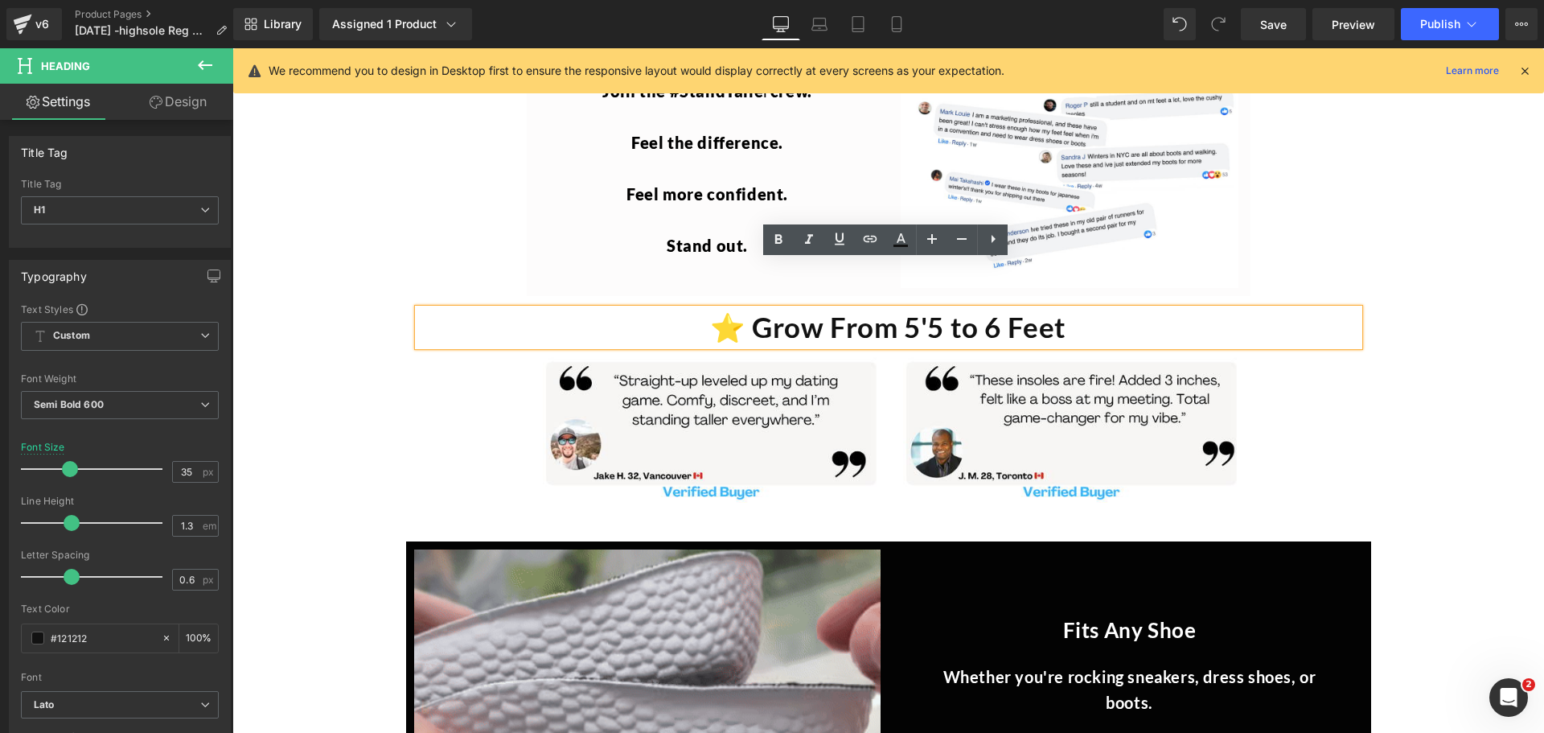
click at [1492, 346] on div "SALE (P) Image" at bounding box center [887, 301] width 1295 height 7494
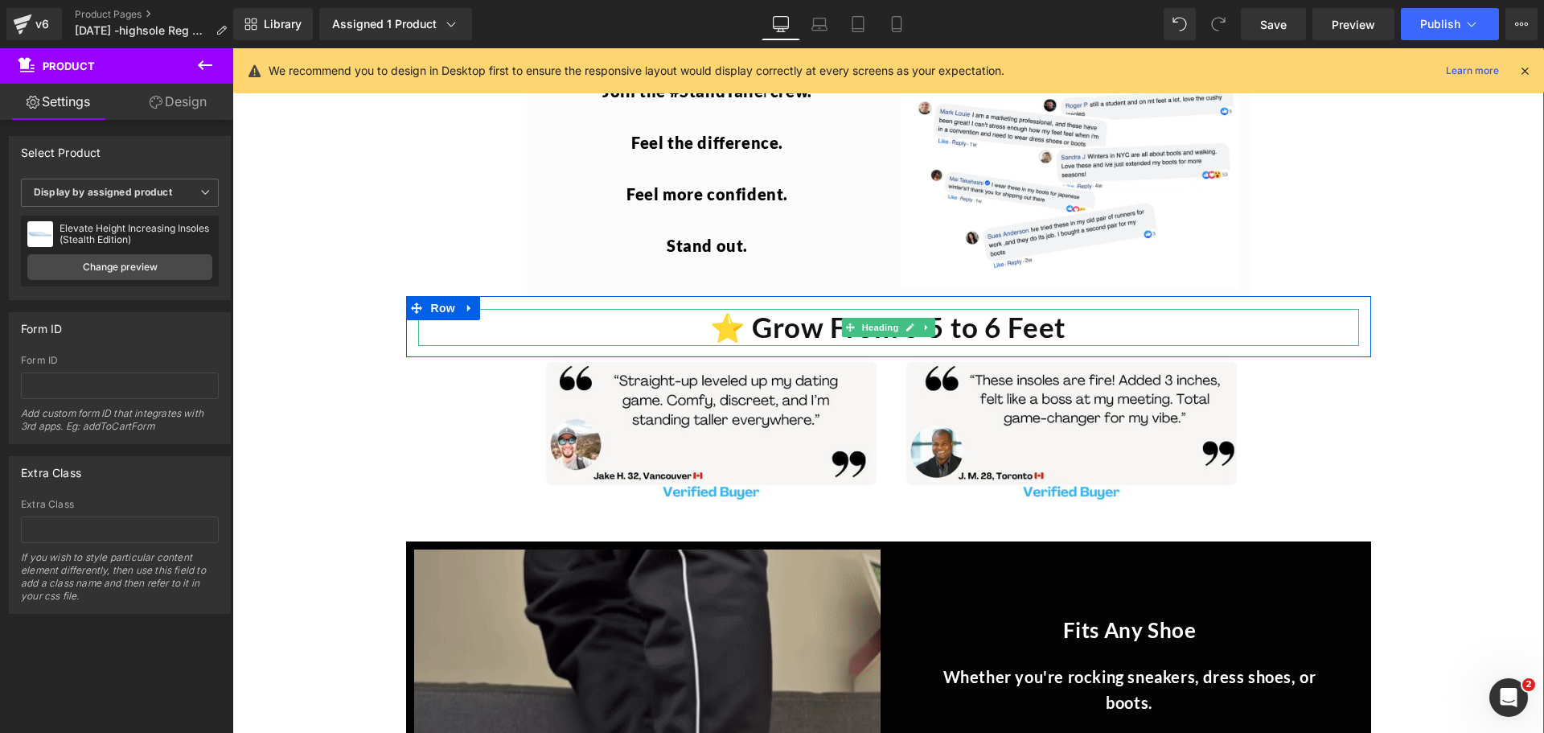
click at [1024, 309] on h1 "⭐️ Grow From 5'5 to 6 Feet" at bounding box center [888, 327] width 941 height 37
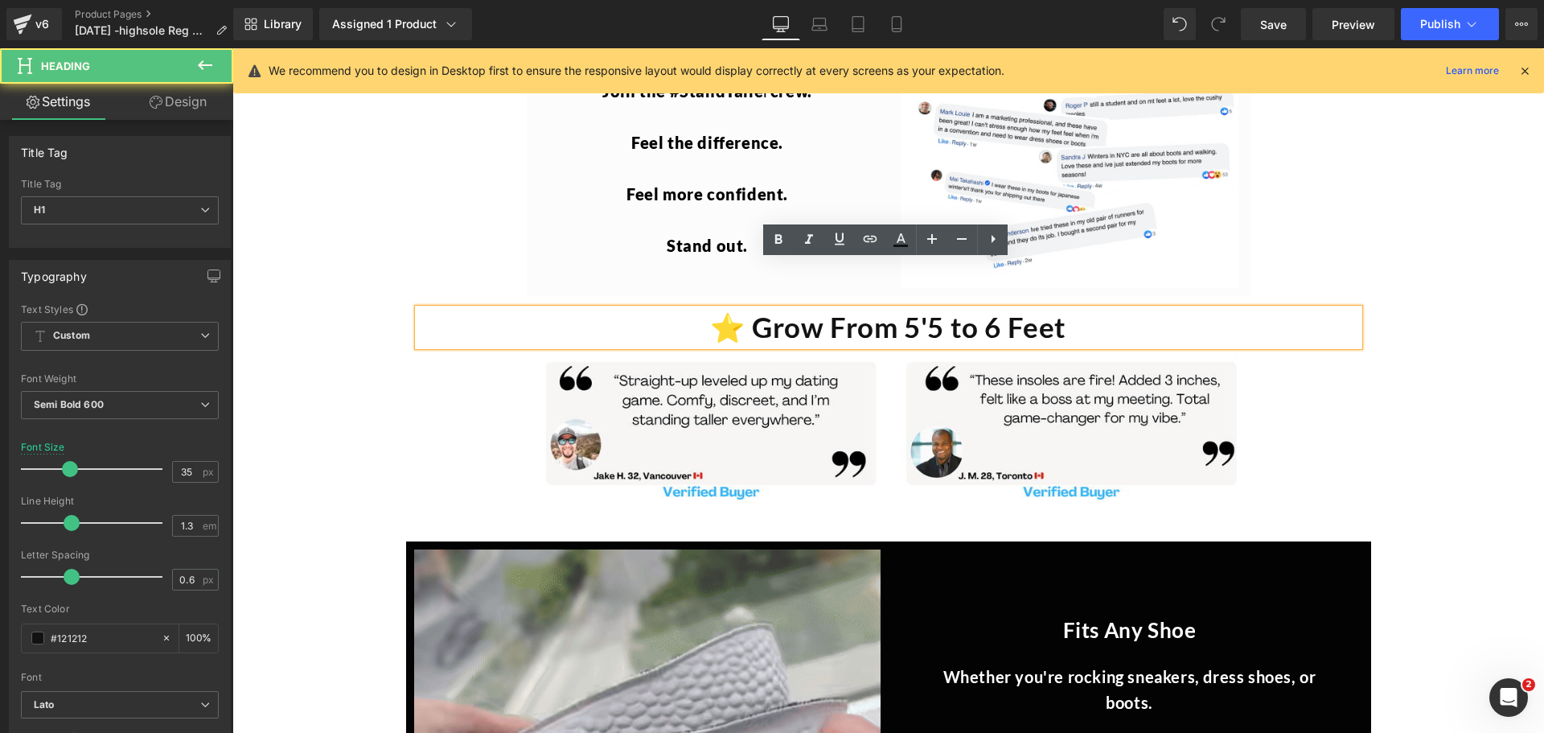
click at [1074, 309] on h1 "⭐️ Grow From 5'5 to 6 Feet" at bounding box center [888, 327] width 941 height 37
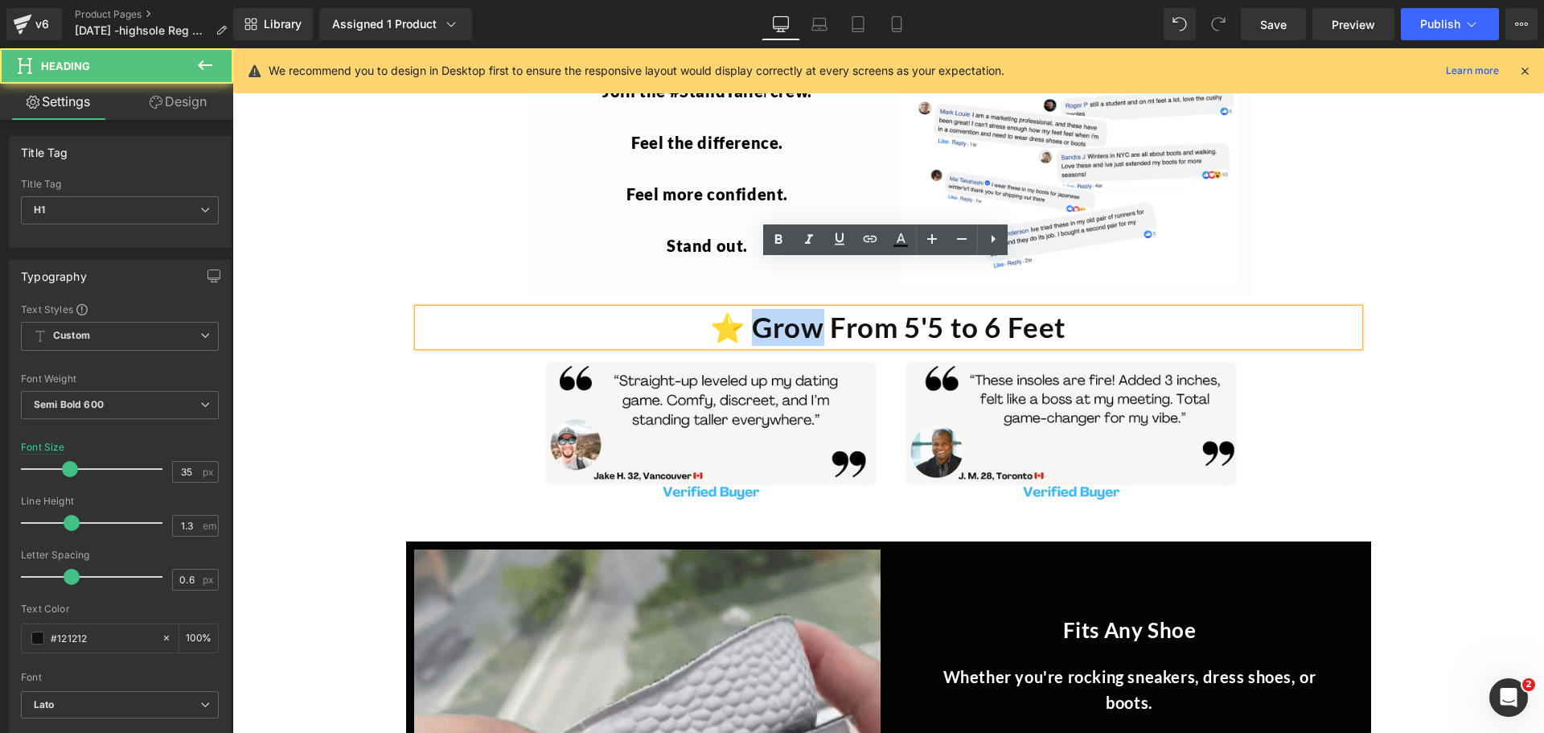
drag, startPoint x: 823, startPoint y: 279, endPoint x: 799, endPoint y: 282, distance: 24.3
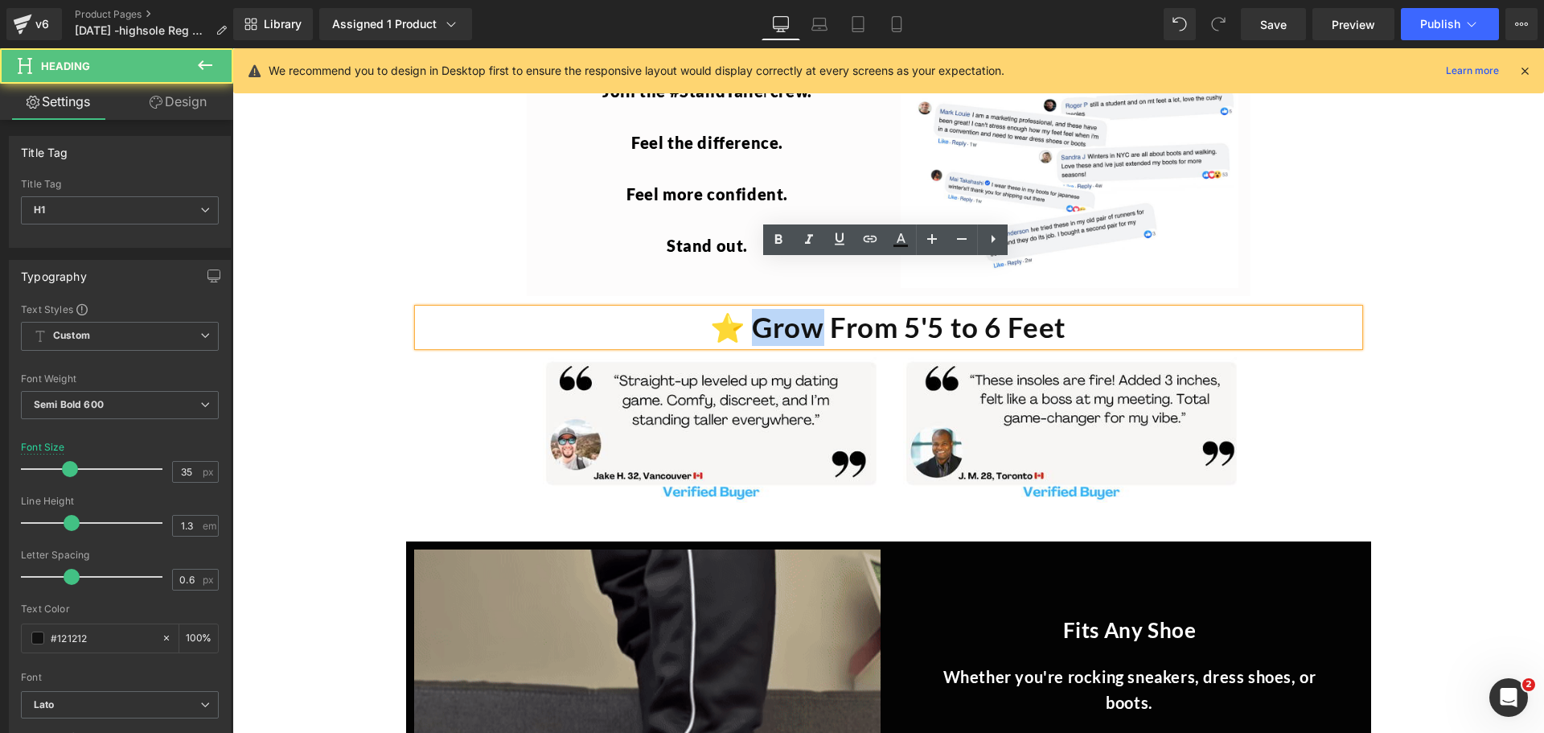
click at [760, 309] on h1 "⭐️ Grow From 5'5 to 6 Feet" at bounding box center [888, 327] width 941 height 37
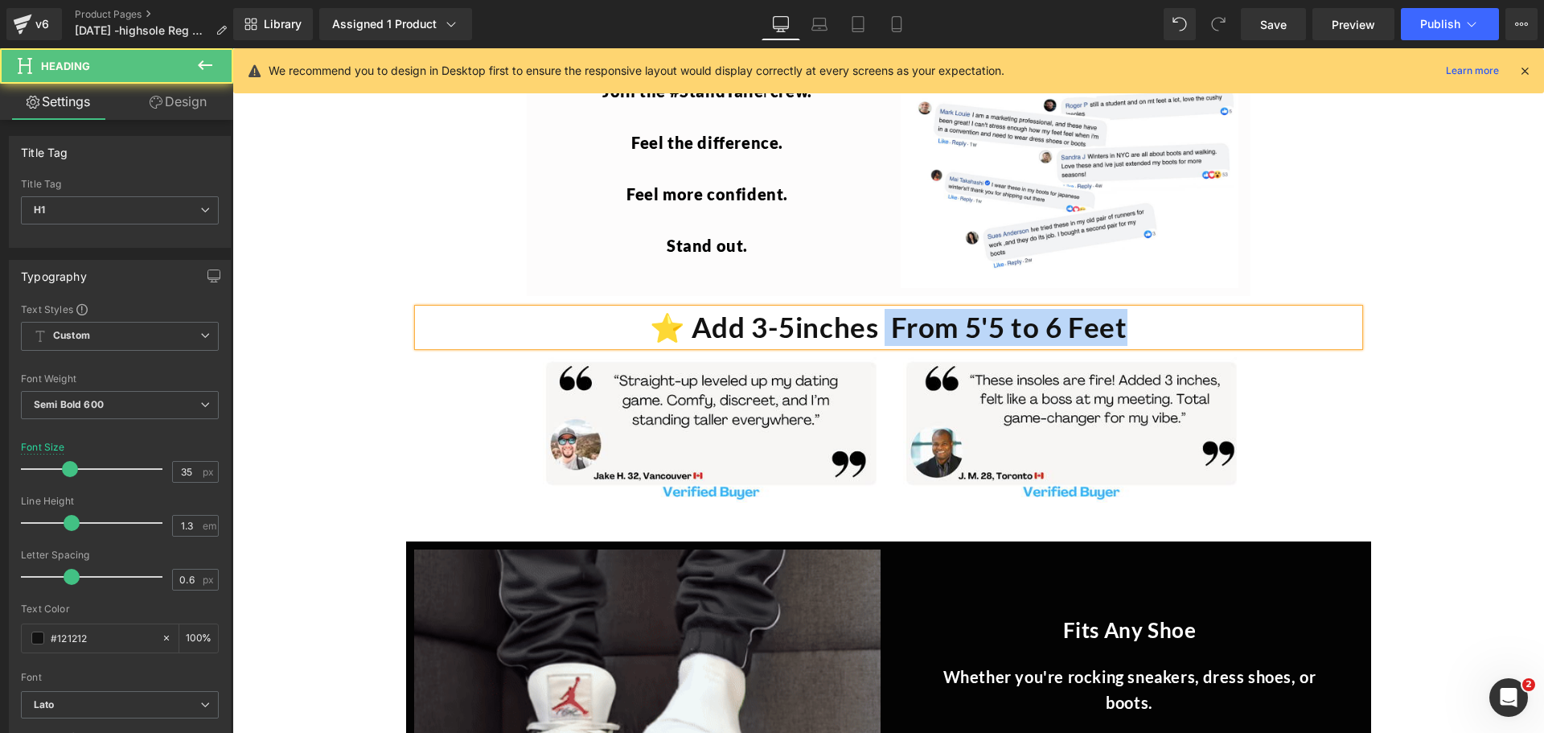
drag, startPoint x: 1127, startPoint y: 284, endPoint x: 886, endPoint y: 264, distance: 242.1
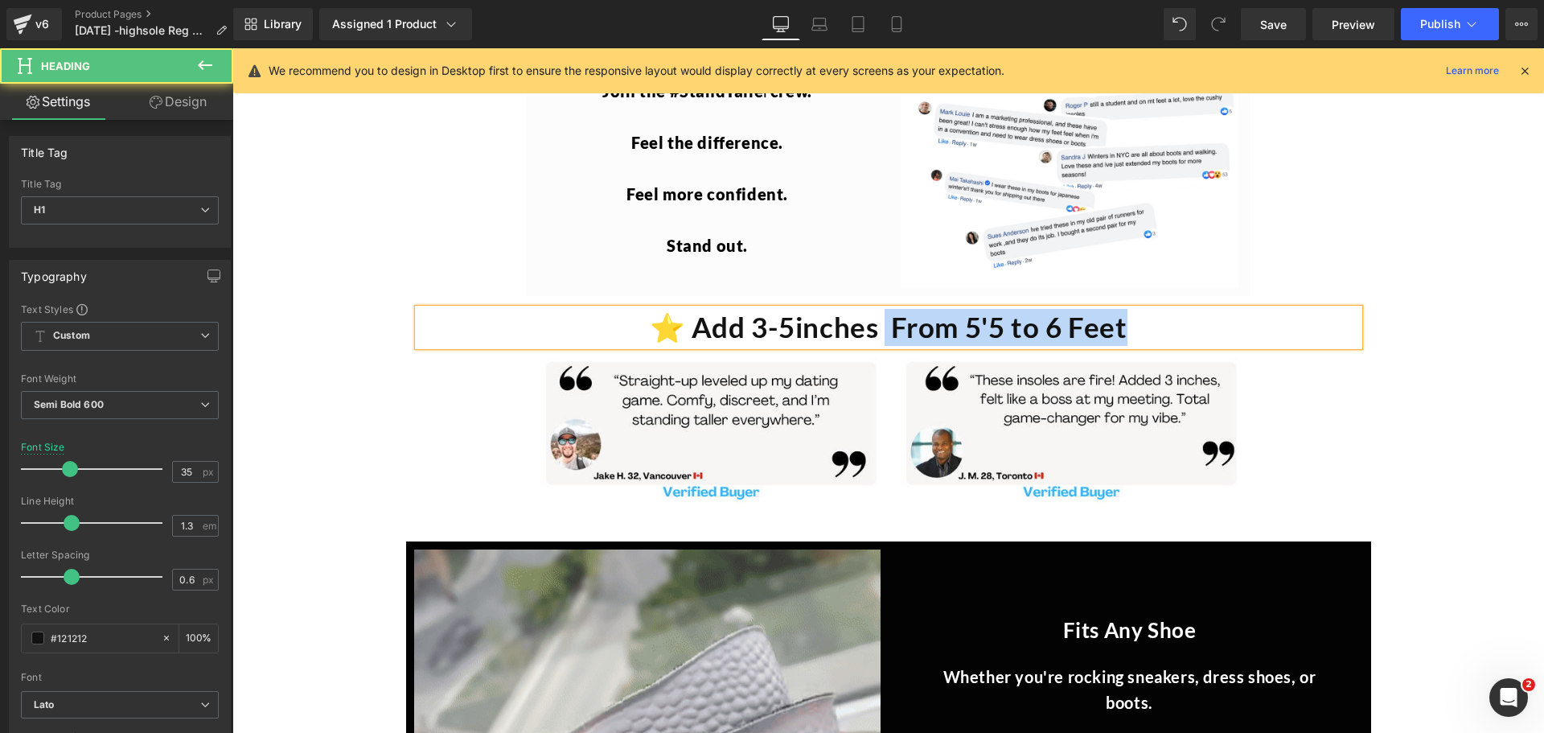
click at [886, 309] on h1 "⭐️ Add 3-5inches From 5'5 to 6 Feet" at bounding box center [888, 327] width 941 height 37
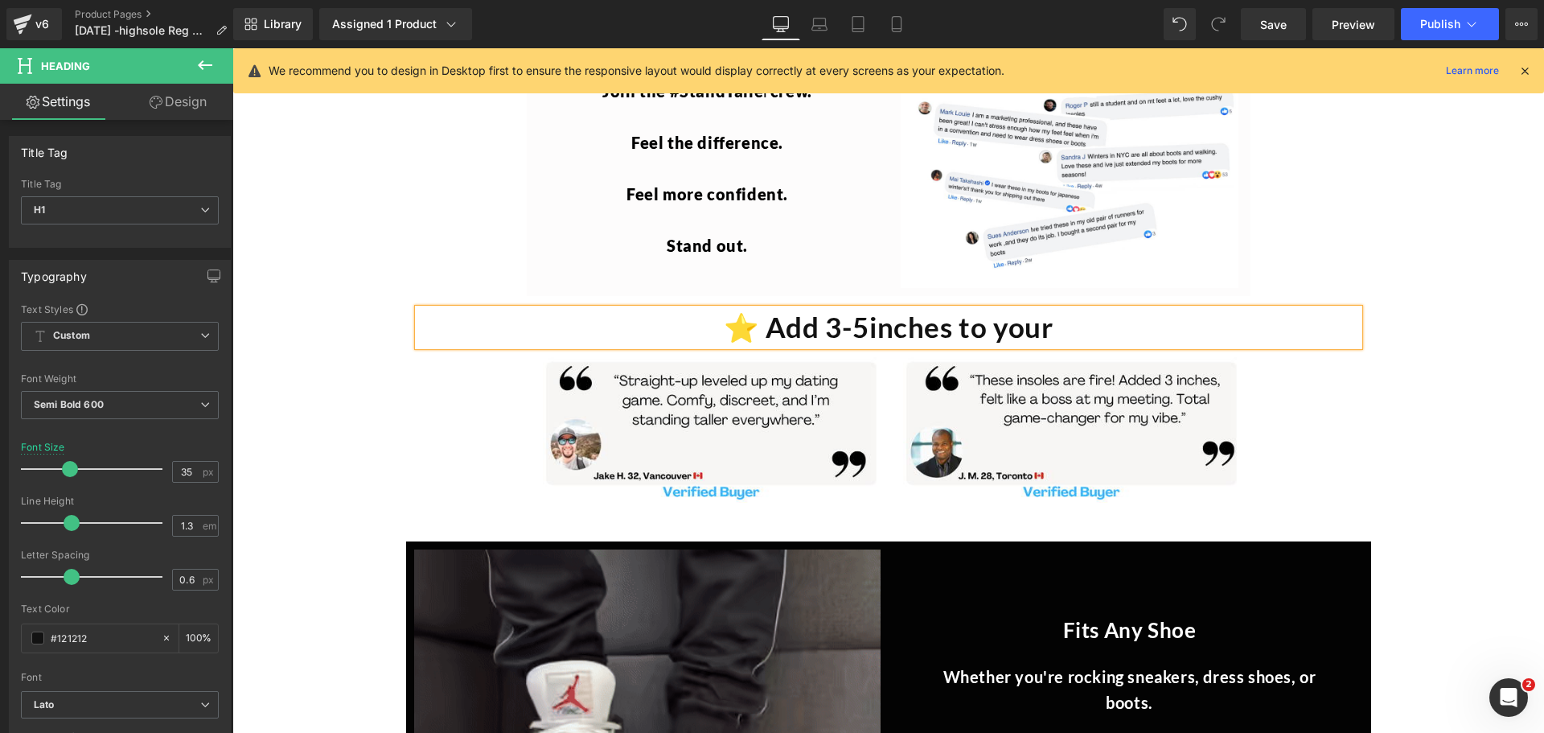
click at [886, 309] on h1 "⭐️ Add 3-5inches to your" at bounding box center [888, 327] width 941 height 37
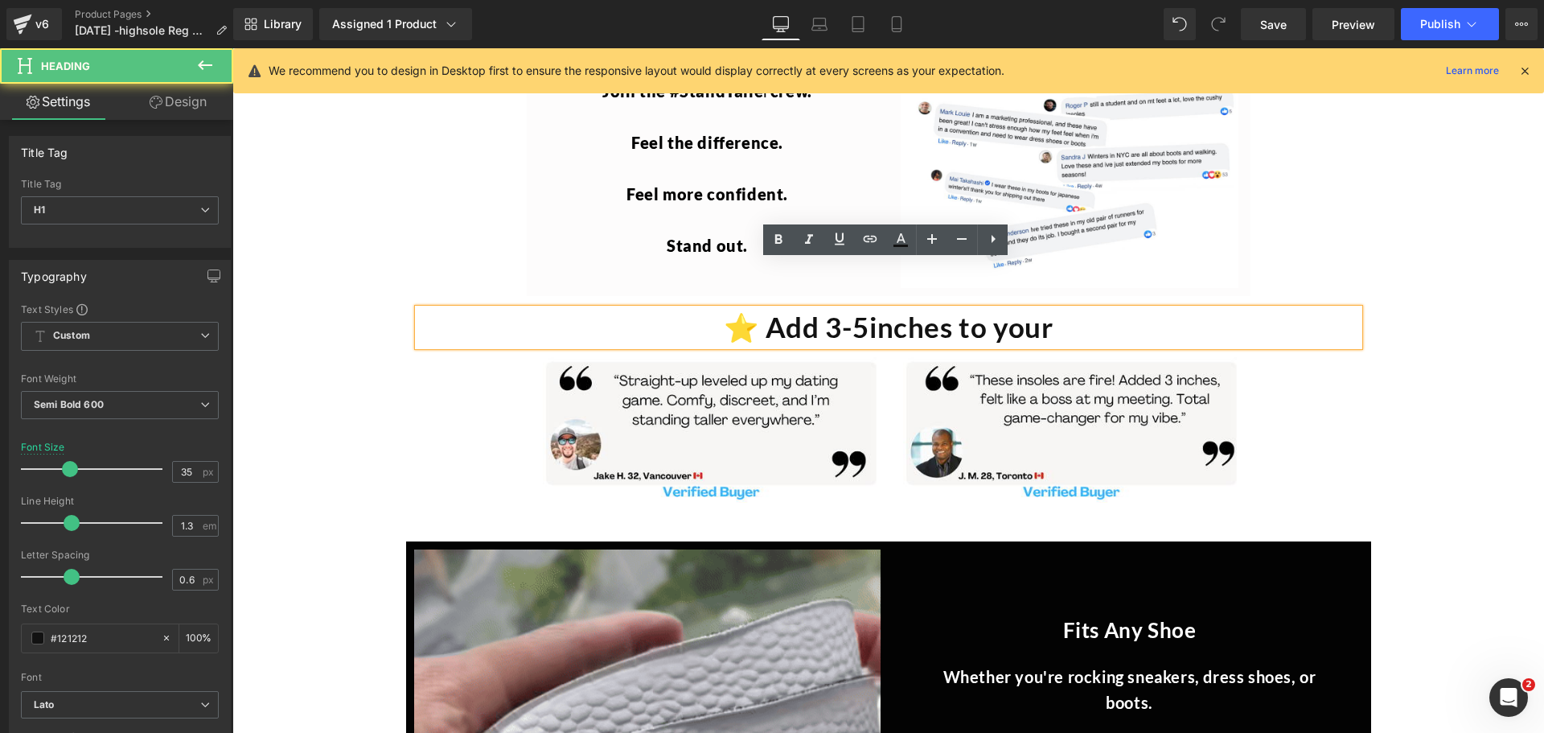
click at [1039, 309] on h1 "⭐️ Add 3-5inches to your" at bounding box center [888, 327] width 941 height 37
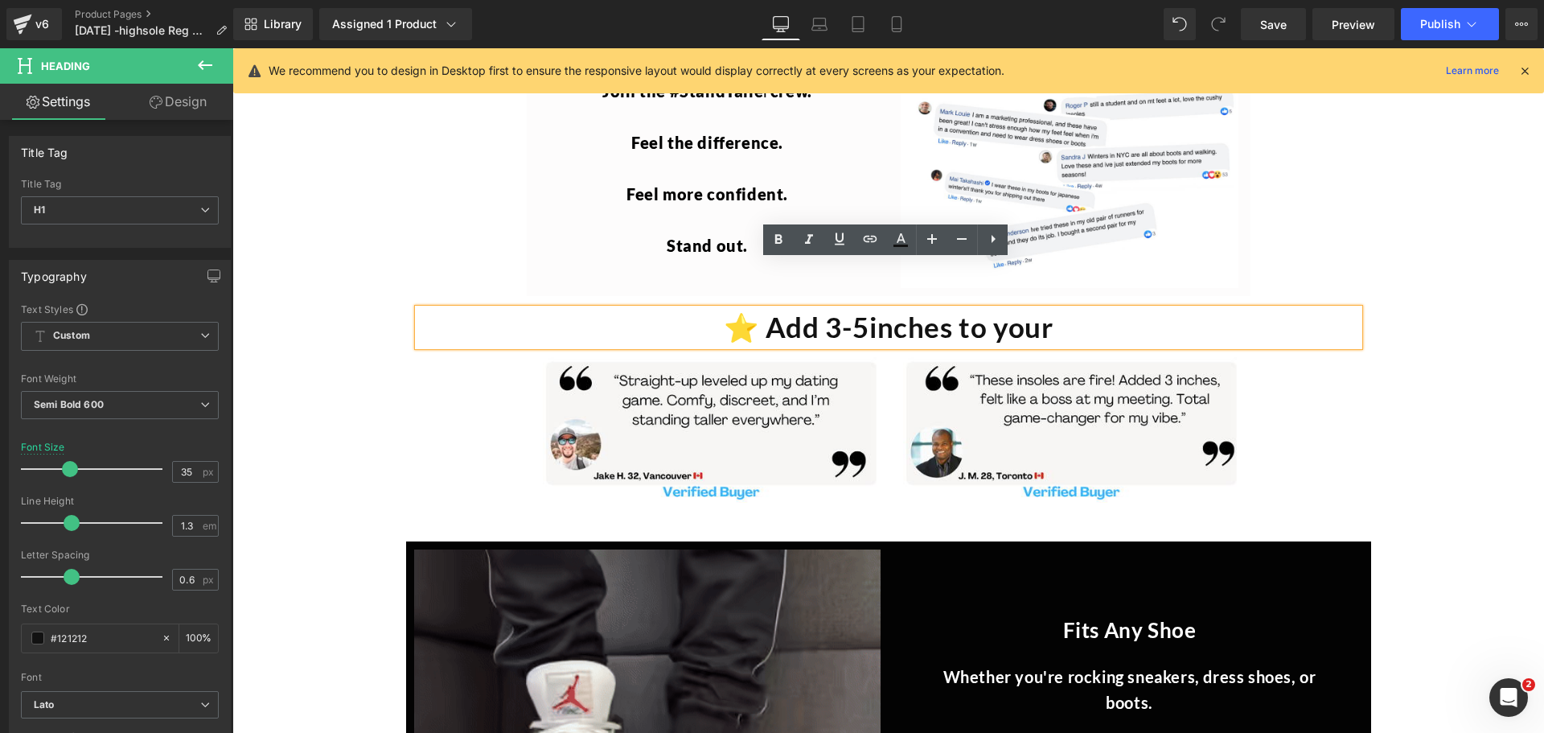
click at [873, 309] on h1 "⭐️ Add 3-5inches to your" at bounding box center [888, 327] width 941 height 37
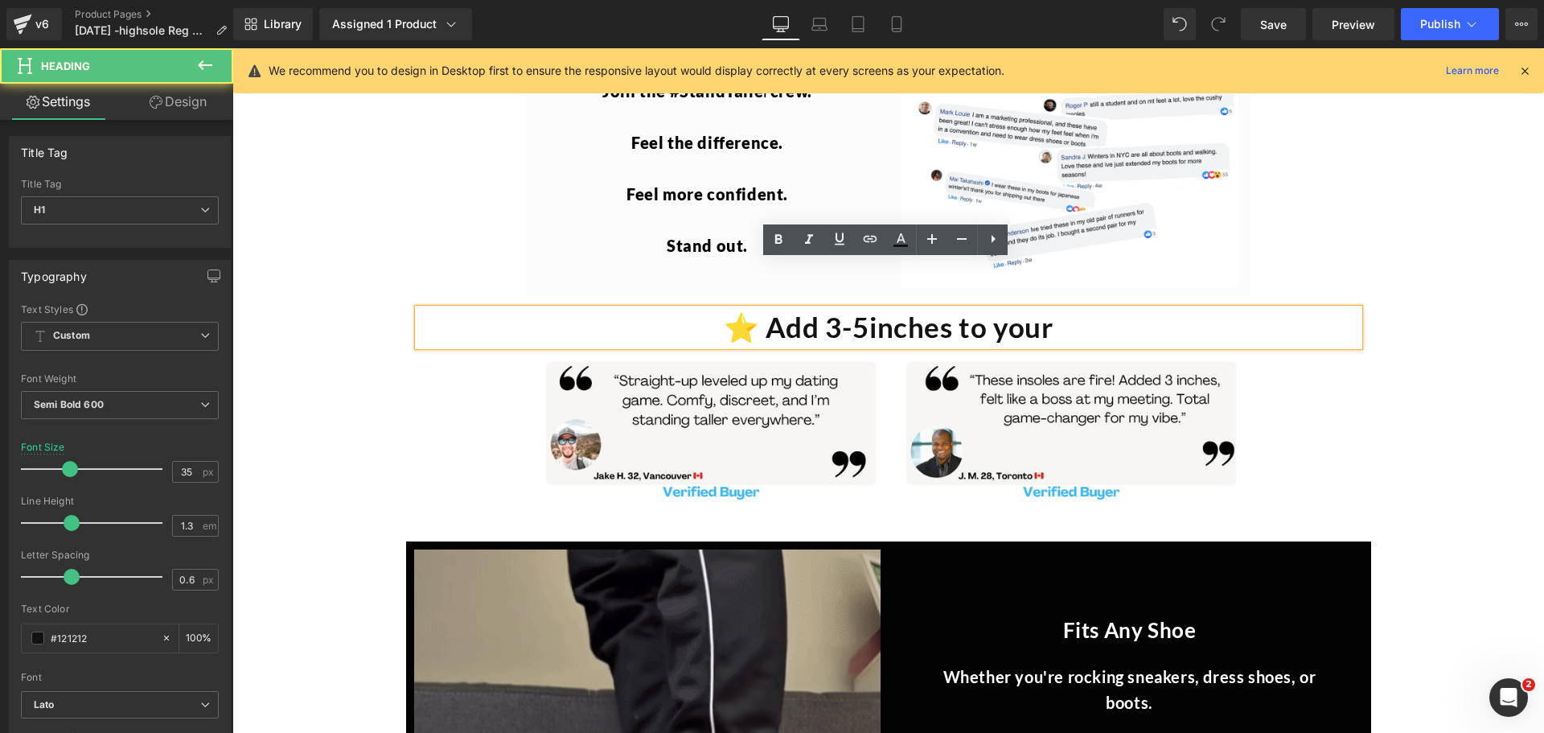
click at [1057, 309] on h1 "⭐️ Add 3-5inches to your" at bounding box center [888, 327] width 941 height 37
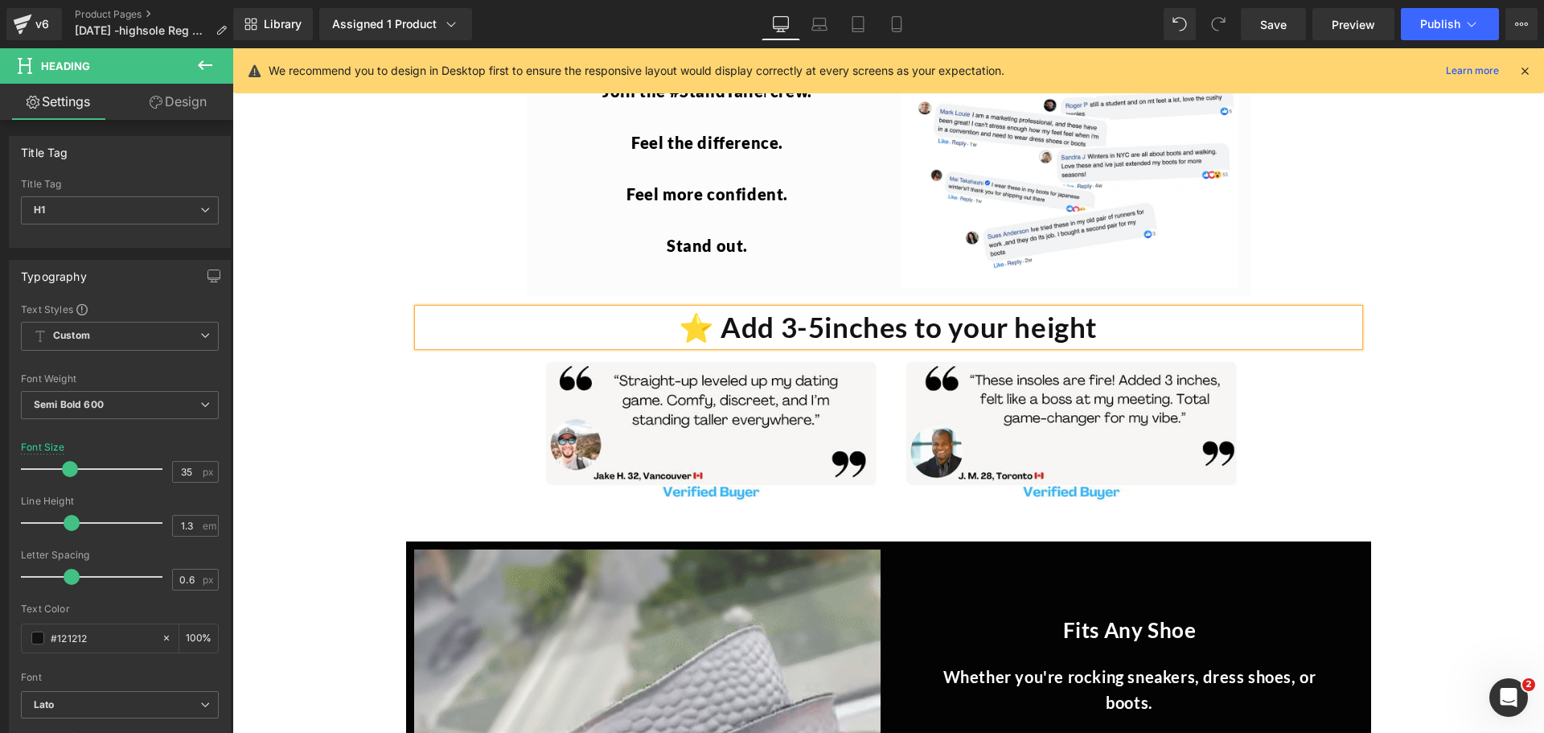
click at [1024, 309] on h1 "⭐️ Add 3-5inches to your height" at bounding box center [888, 327] width 941 height 37
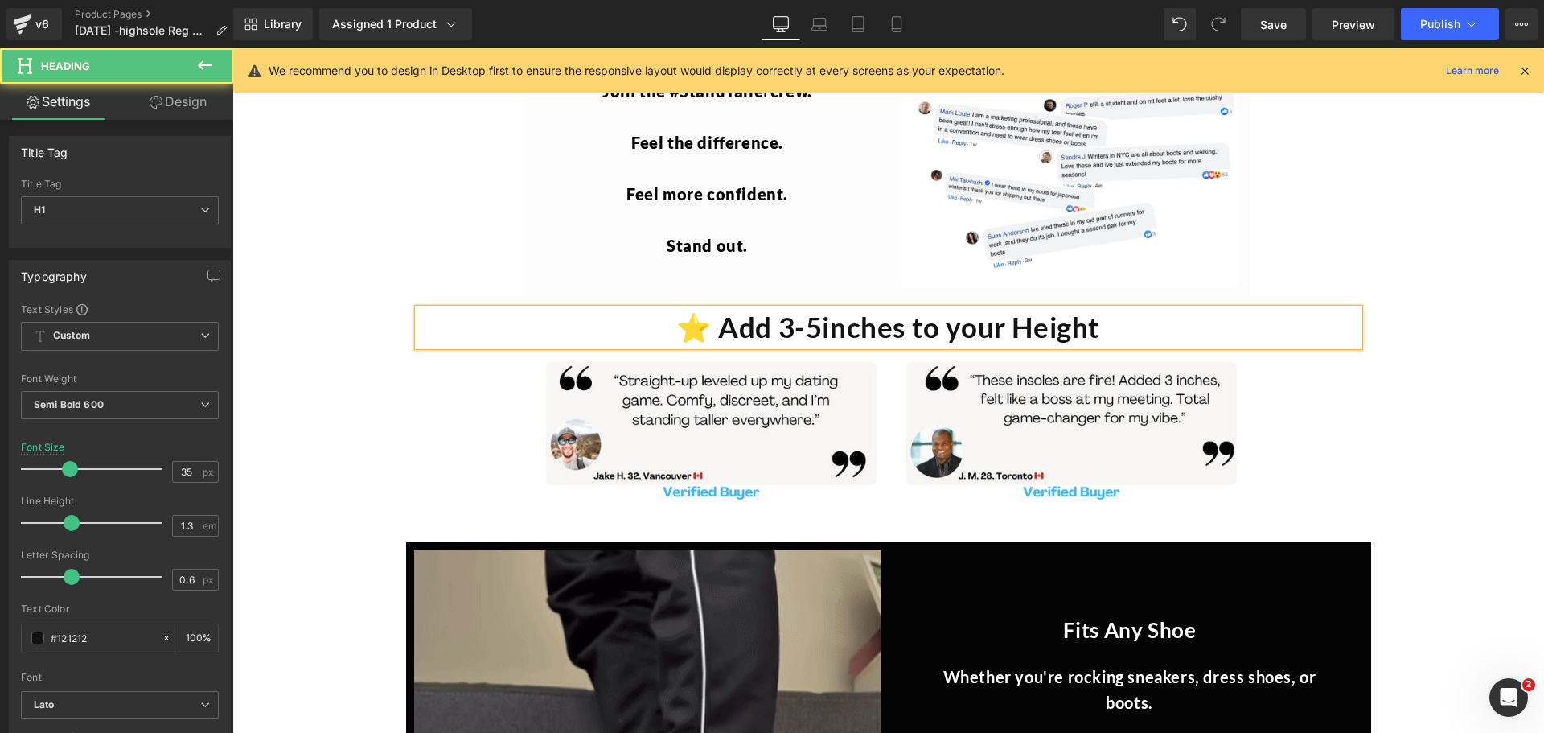
click at [954, 309] on h1 "⭐️ Add 3-5inches to your Height" at bounding box center [888, 327] width 941 height 37
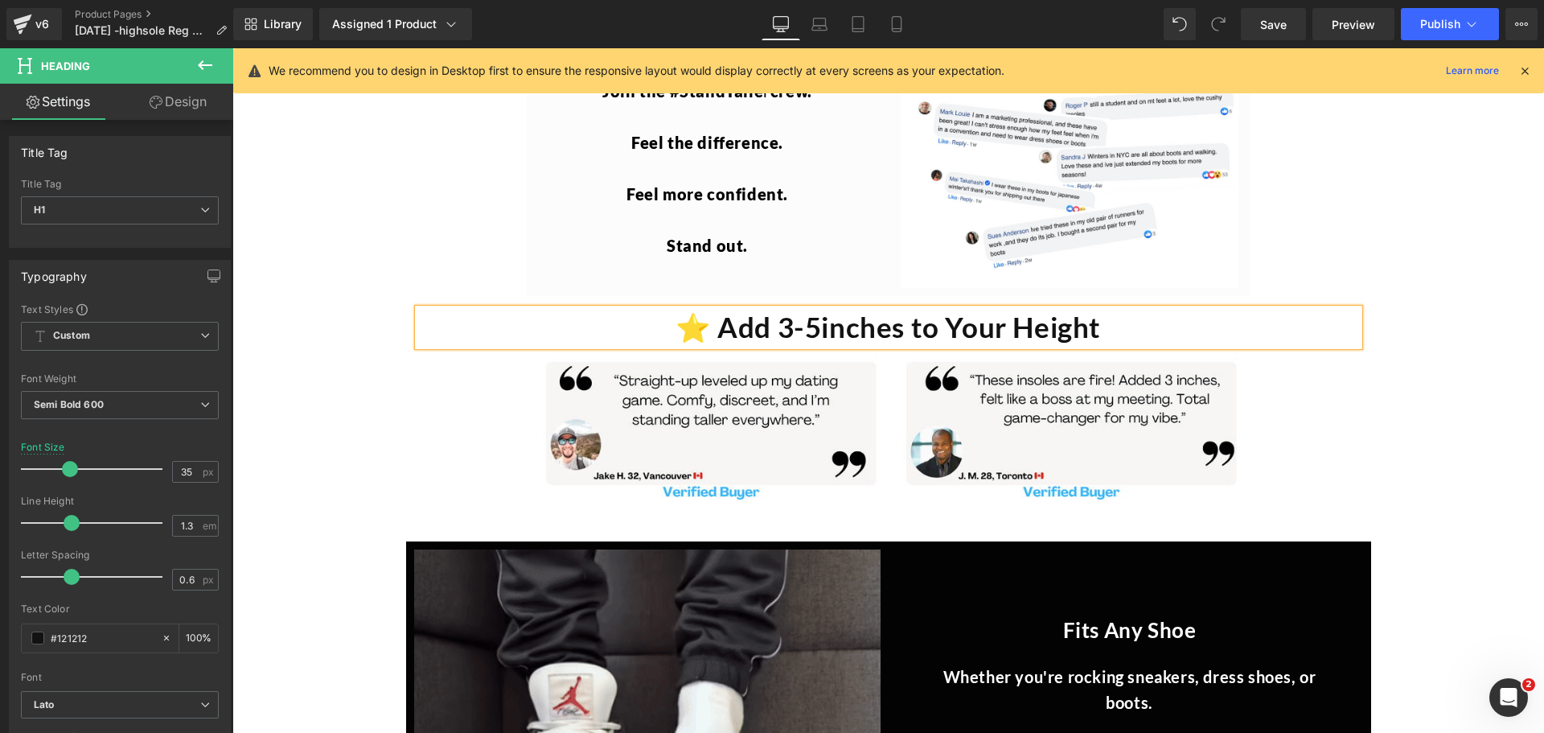
click at [1450, 446] on div "SALE (P) Image" at bounding box center [887, 301] width 1295 height 7494
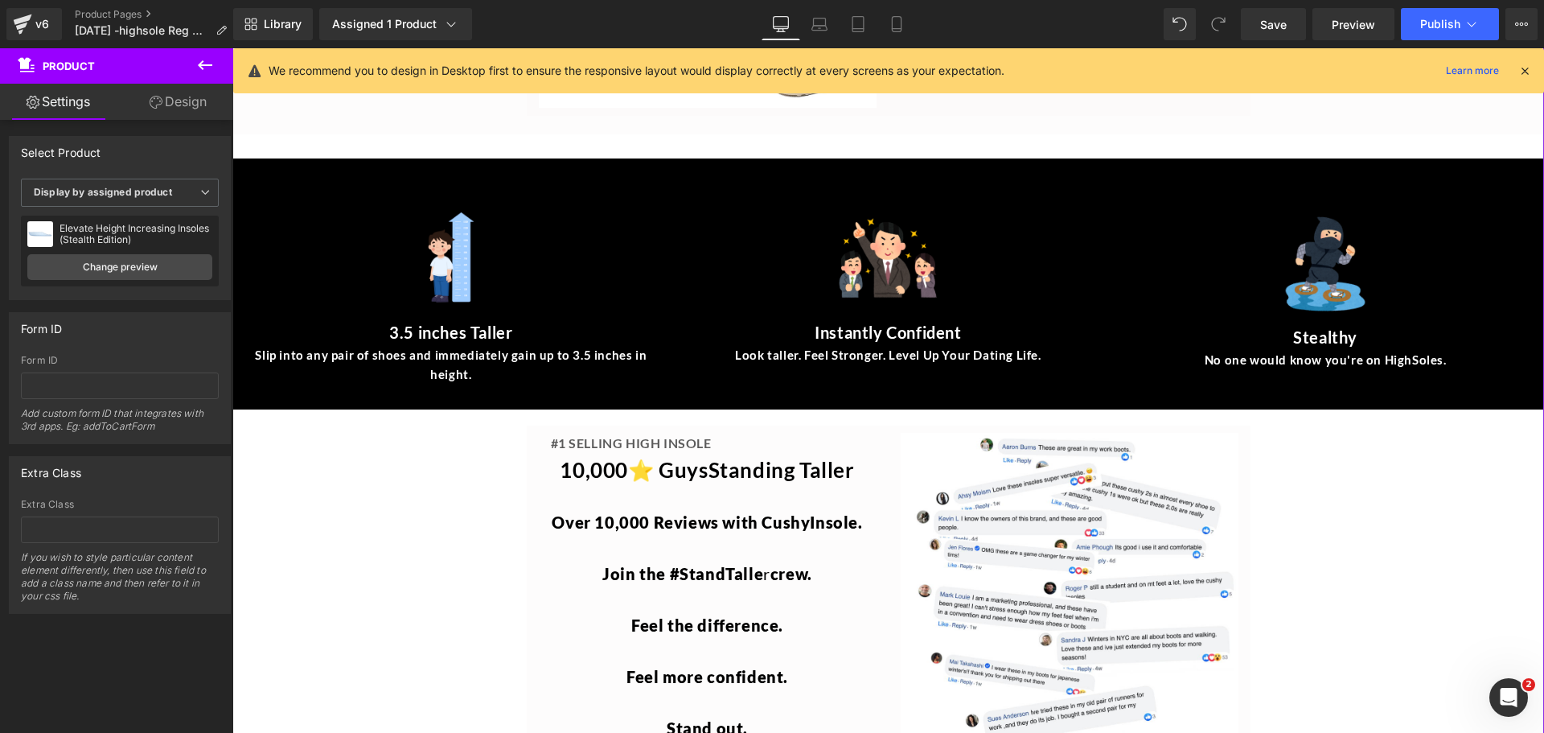
scroll to position [3377, 0]
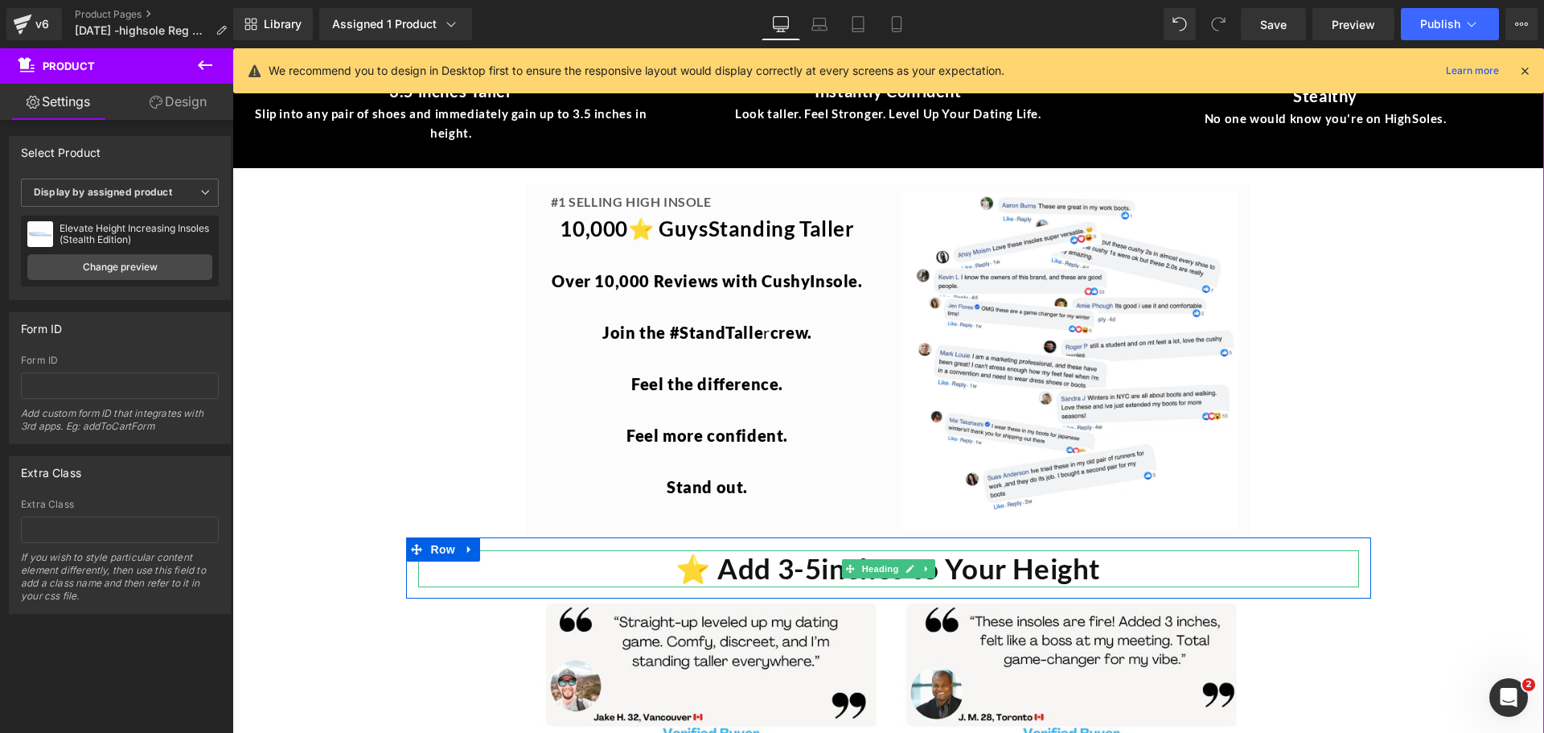
click at [823, 550] on h1 "⭐️ Add 3-5inches to Your Height" at bounding box center [888, 568] width 941 height 37
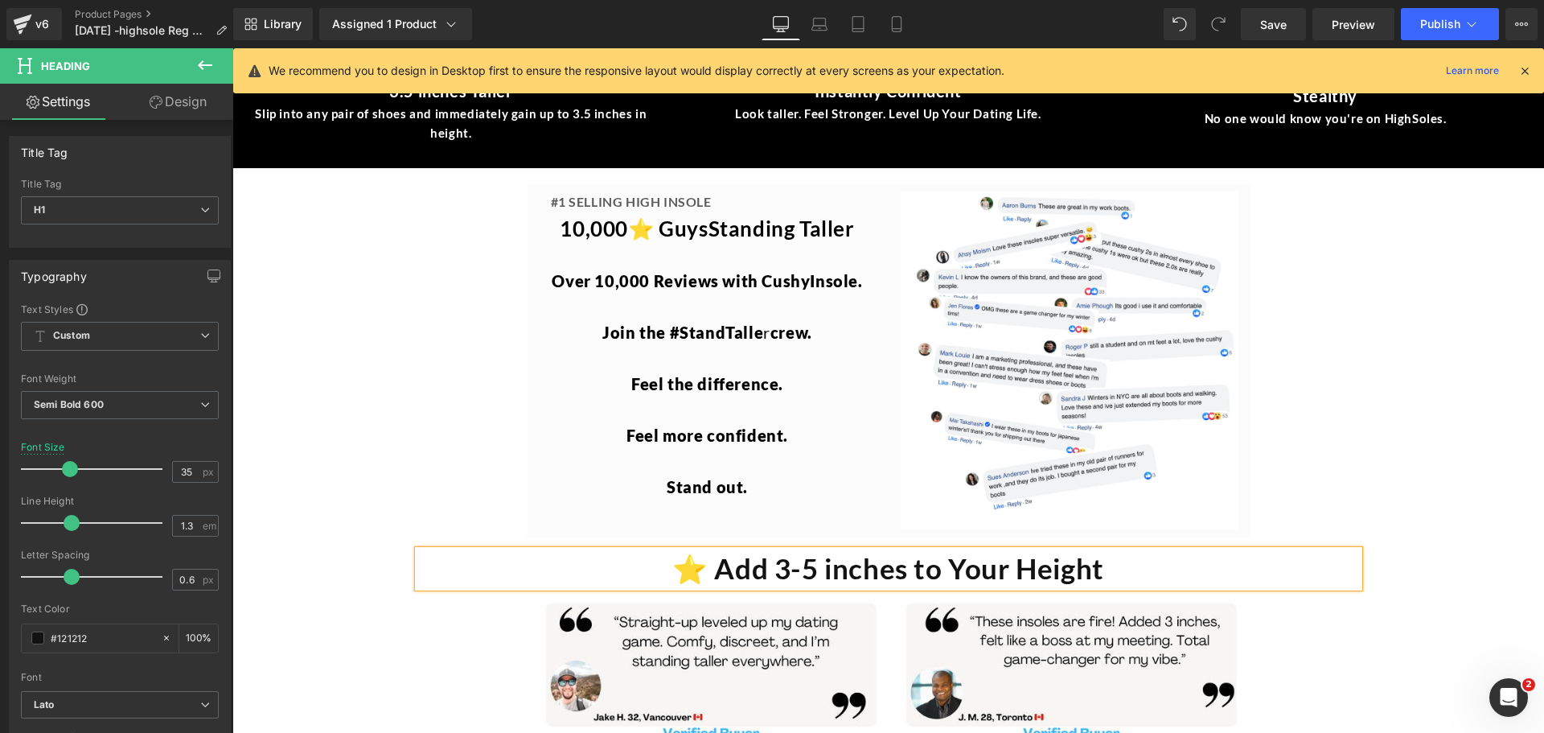
click at [1477, 536] on div "SALE (P) Image" at bounding box center [887, 542] width 1295 height 7494
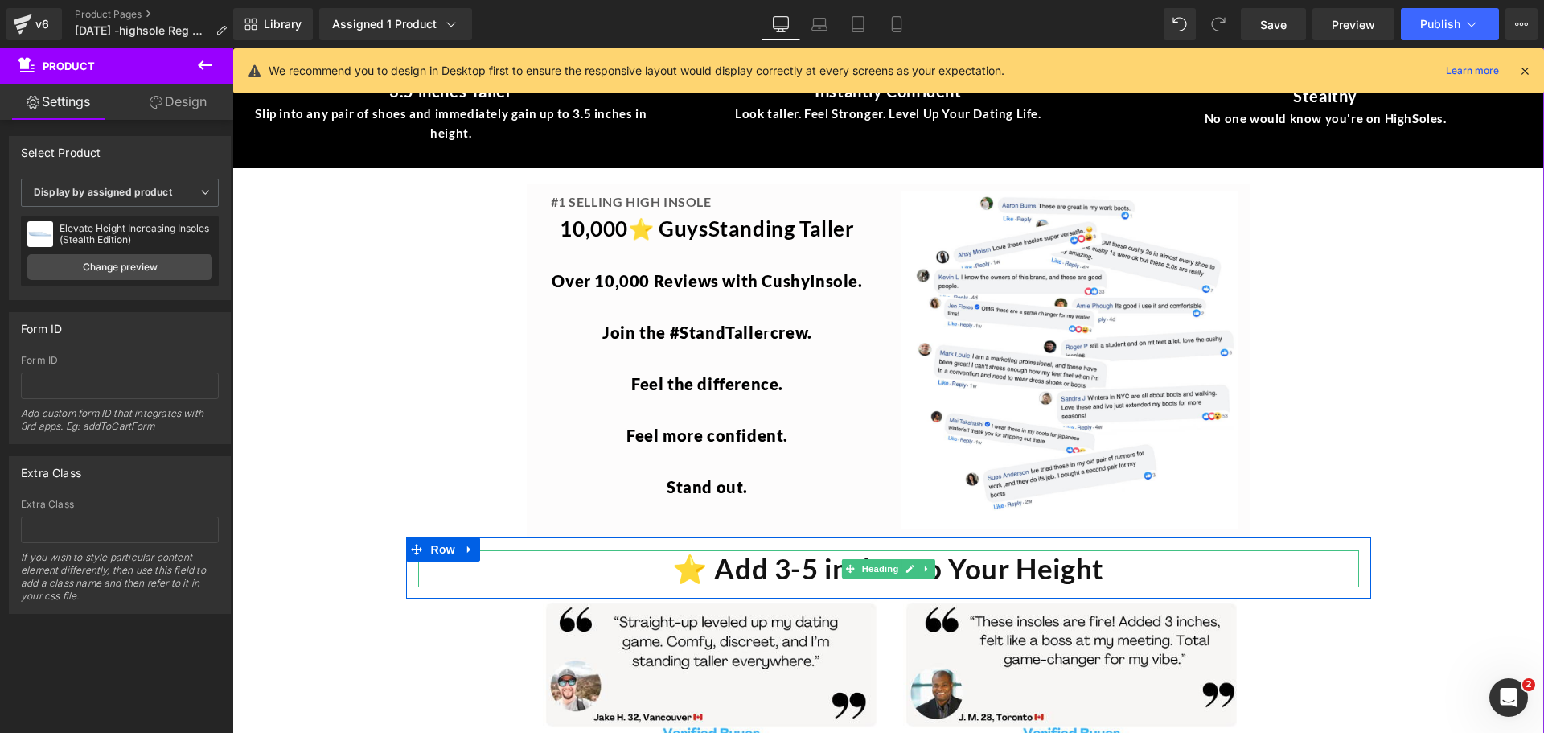
click at [817, 550] on h1 "⭐️ Add 3-5 inches to Your Height" at bounding box center [888, 568] width 941 height 37
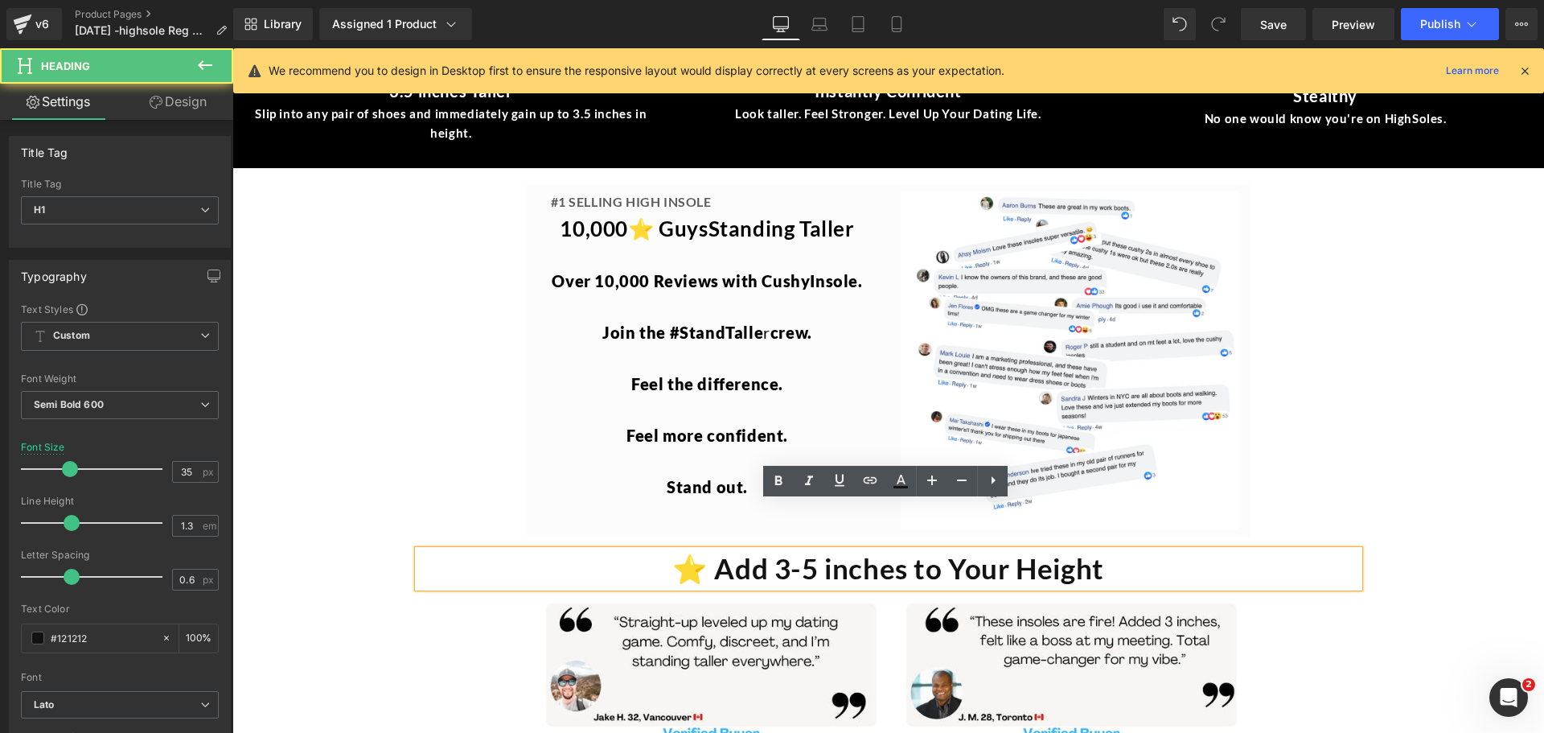
click at [829, 550] on h1 "⭐️ Add 3-5 inches to Your Height" at bounding box center [888, 568] width 941 height 37
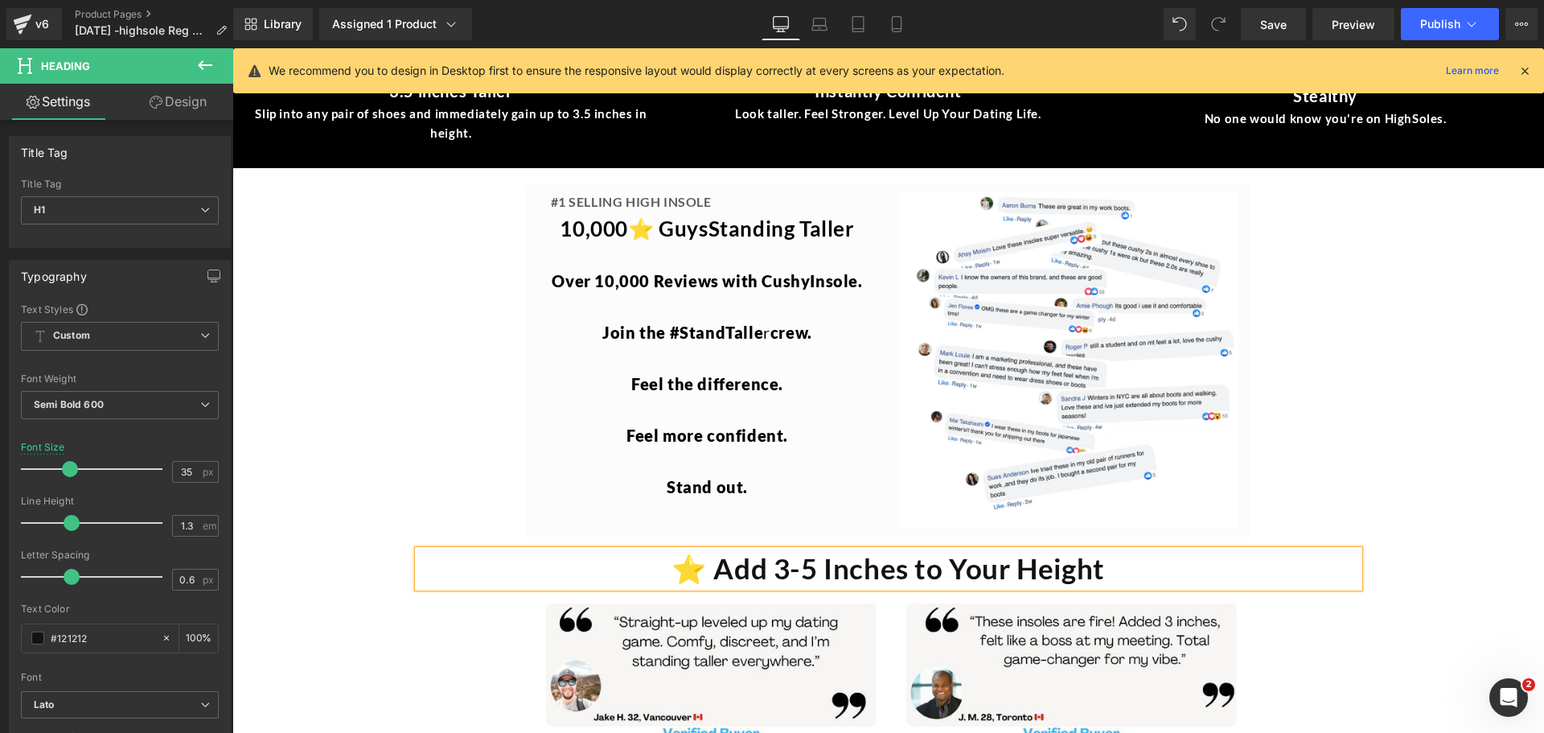
click at [1499, 529] on div "SALE (P) Image" at bounding box center [887, 542] width 1295 height 7494
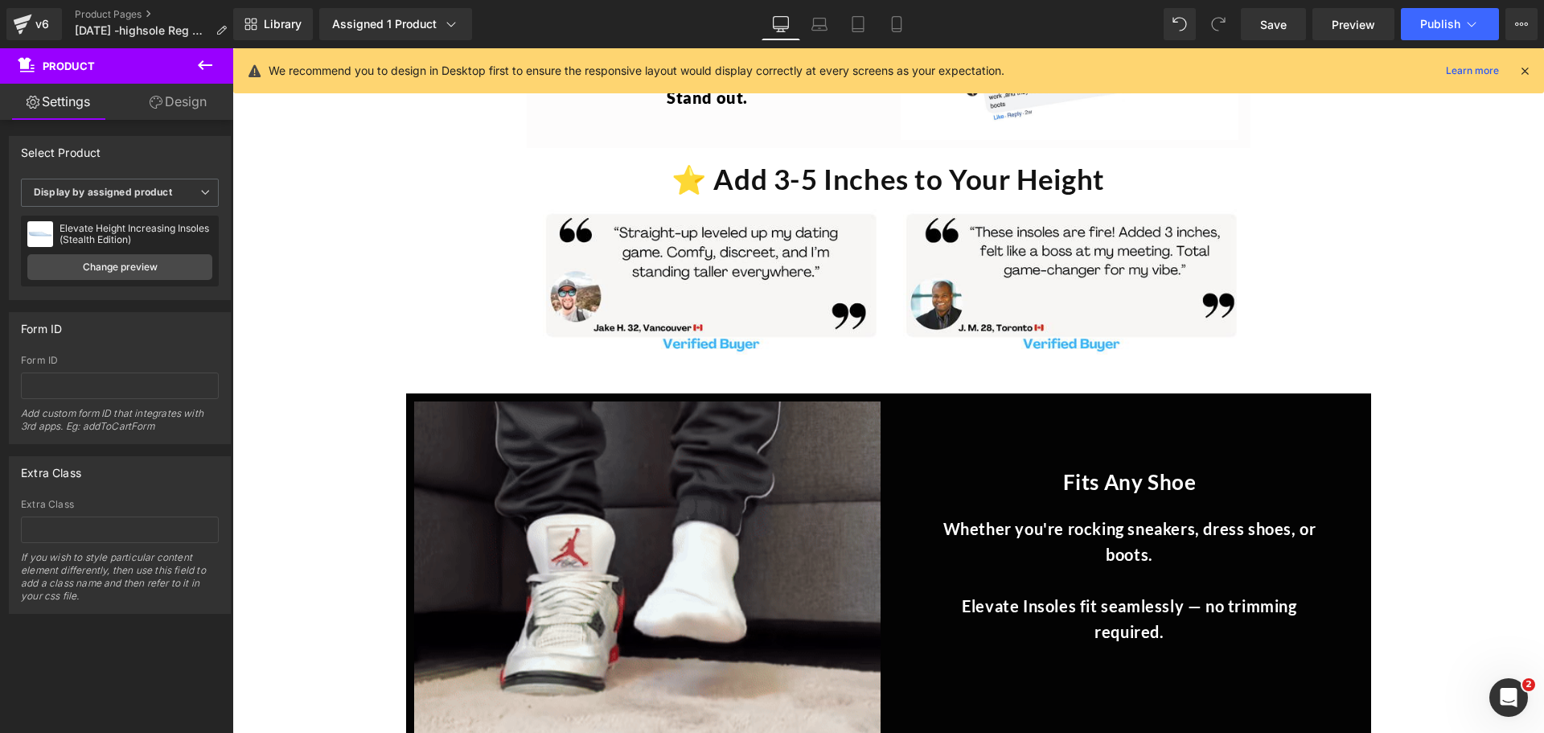
scroll to position [3860, 0]
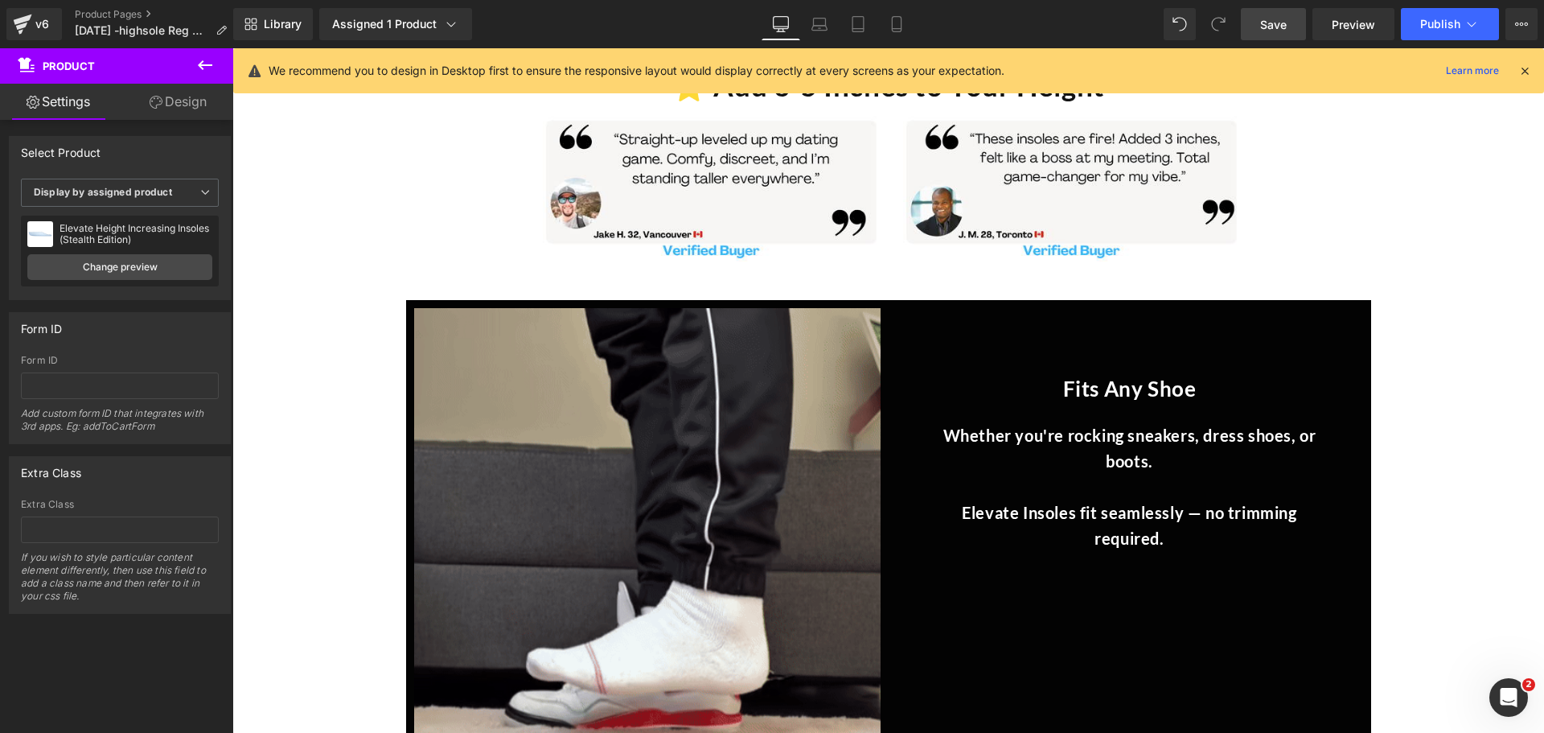
click at [1266, 14] on link "Save" at bounding box center [1273, 24] width 65 height 32
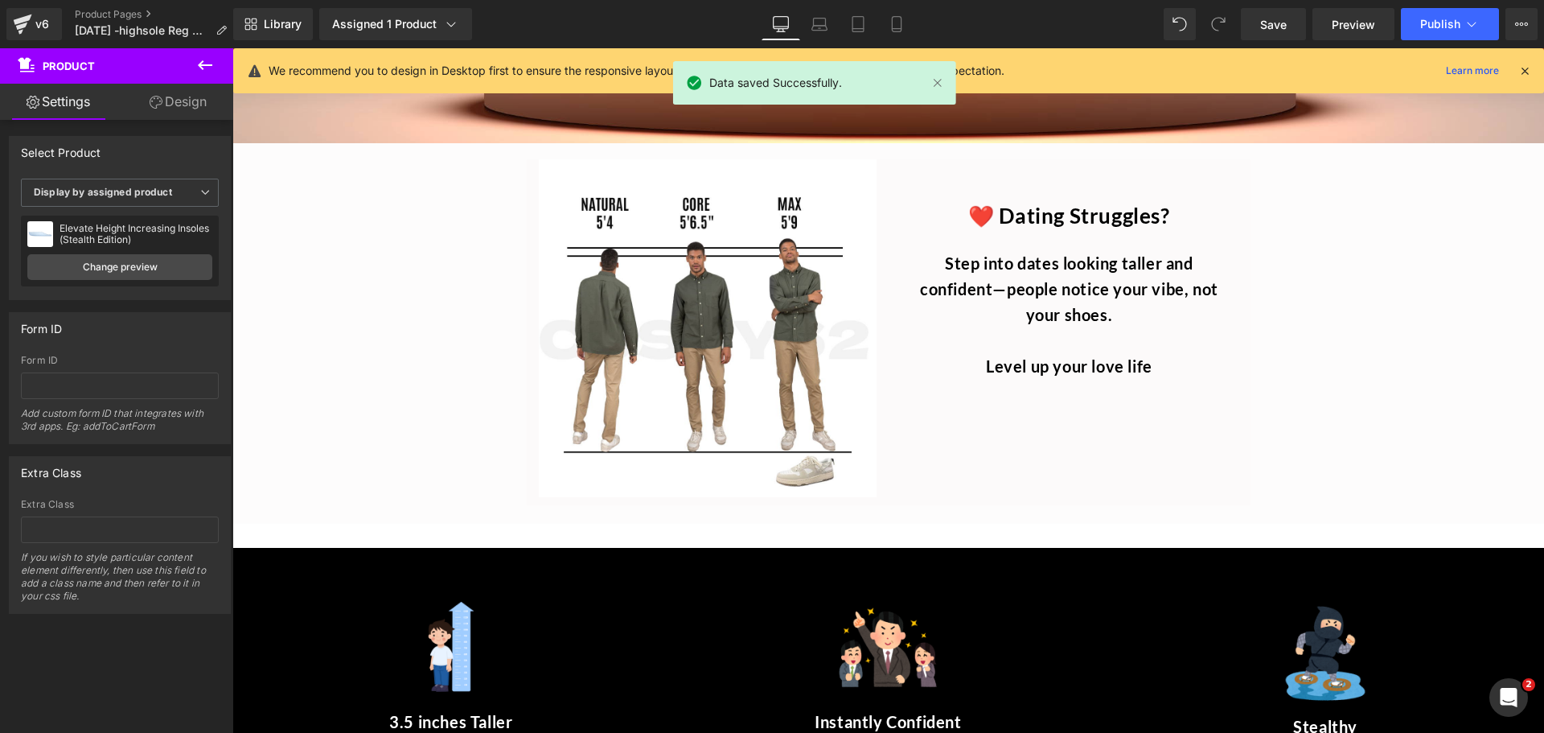
scroll to position [2654, 0]
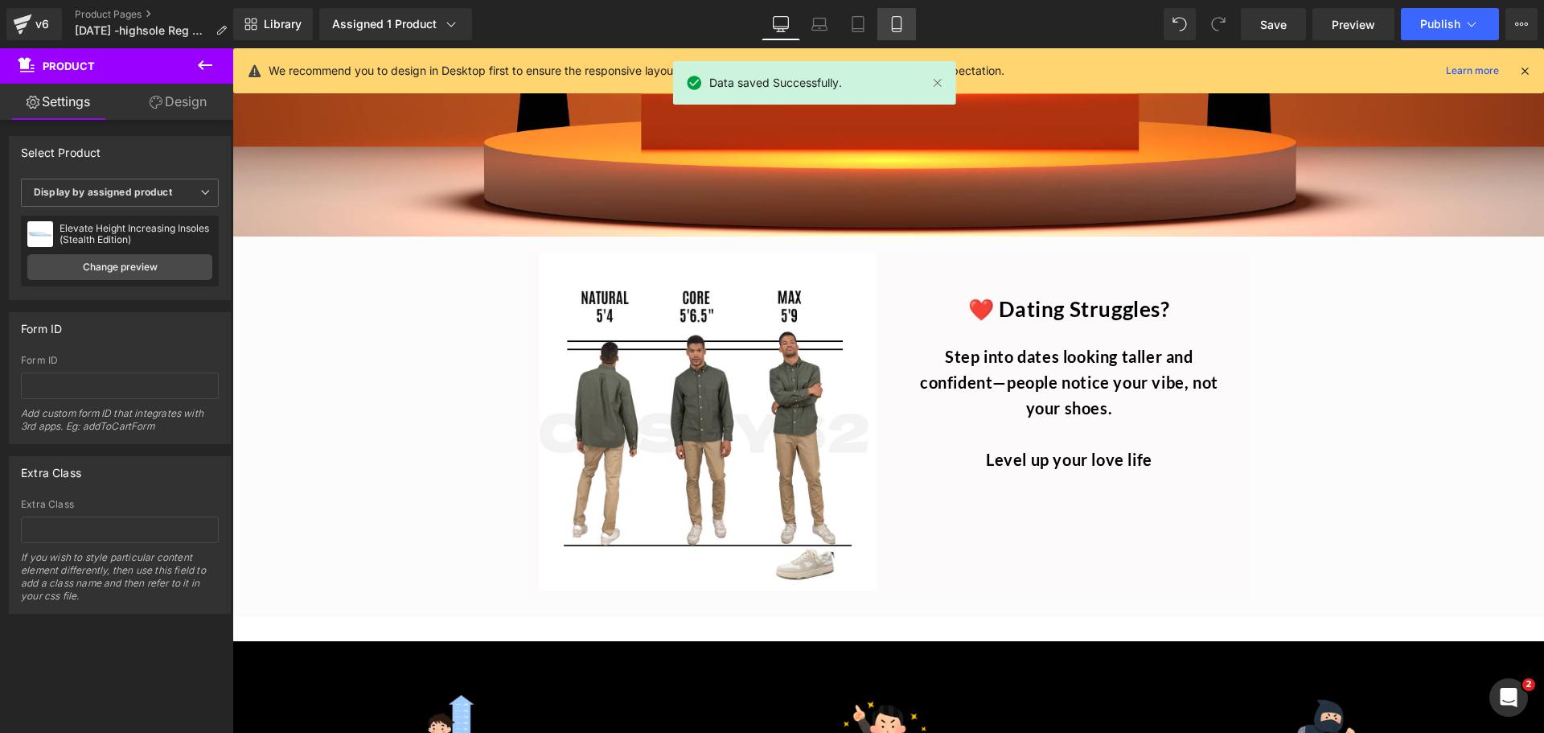
click at [894, 13] on link "Mobile" at bounding box center [896, 24] width 39 height 32
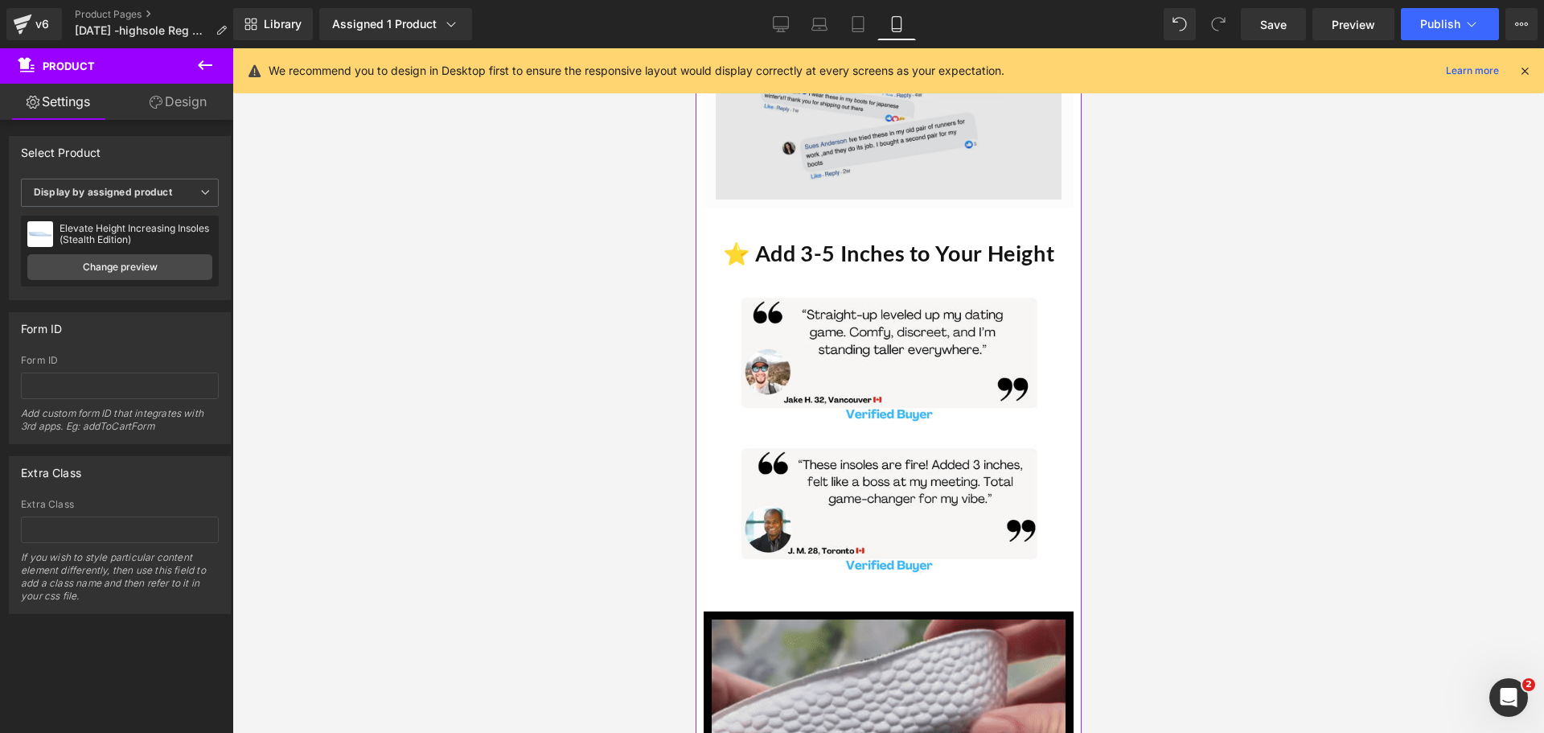
scroll to position [3860, 0]
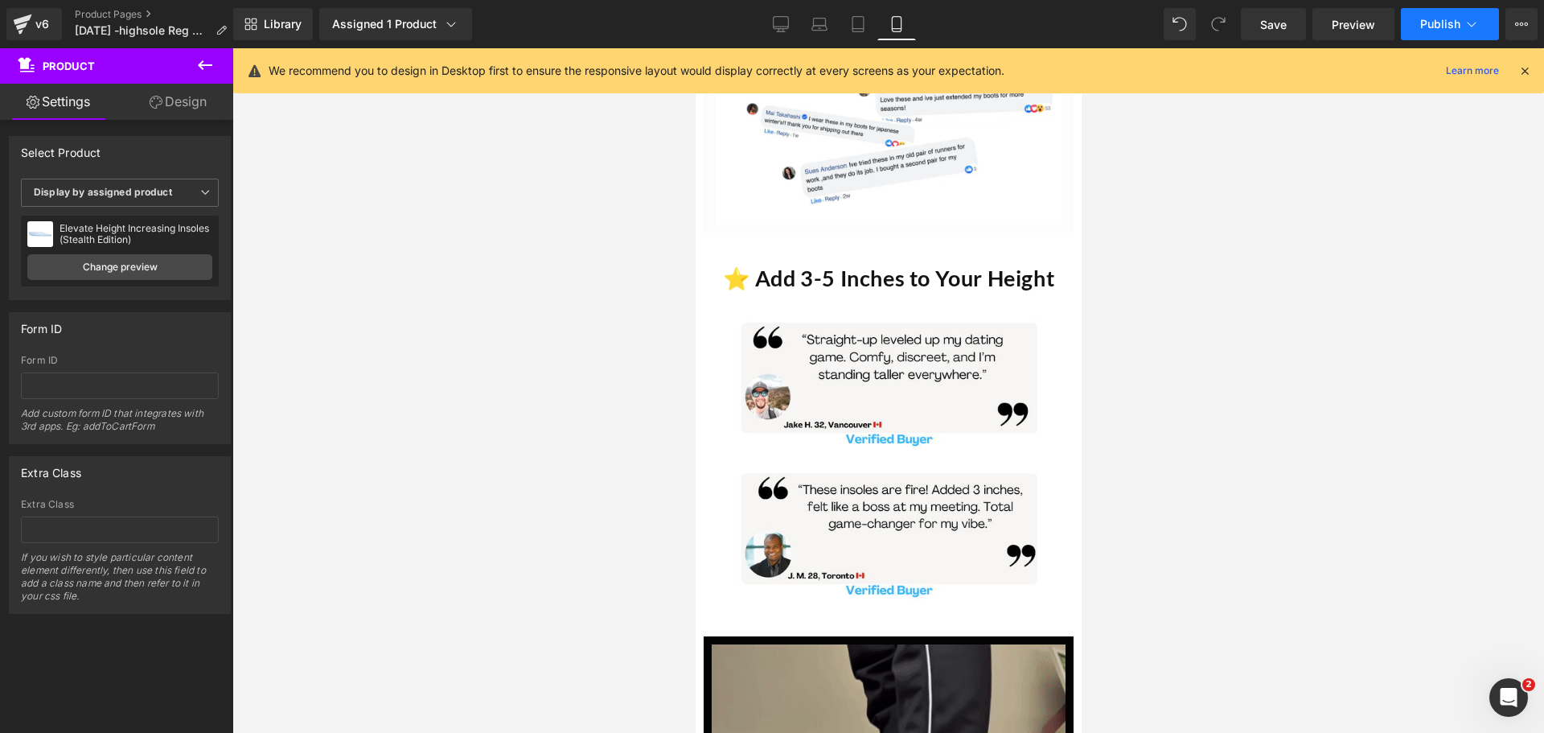
click at [1430, 18] on span "Publish" at bounding box center [1440, 24] width 40 height 13
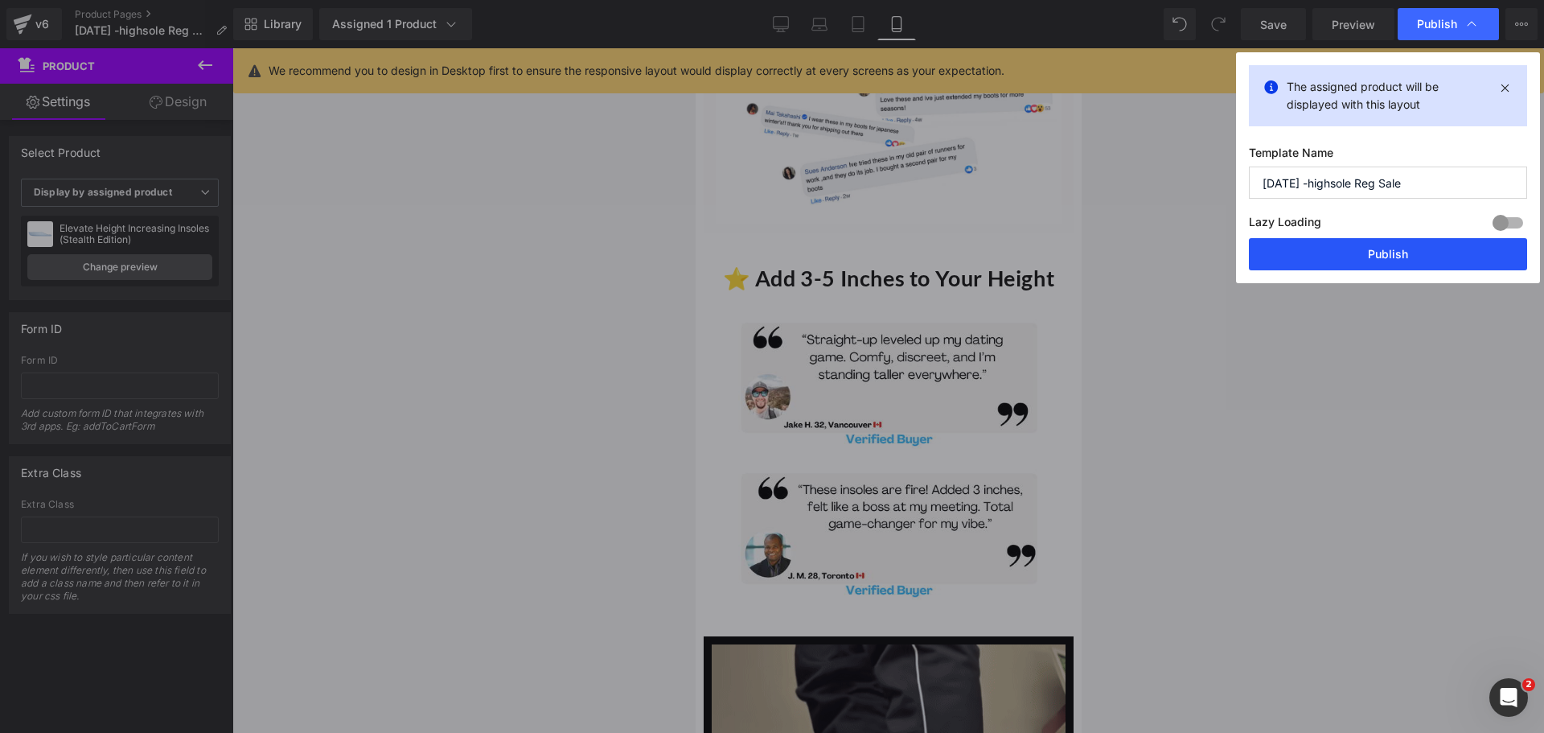
click at [1352, 252] on button "Publish" at bounding box center [1388, 254] width 278 height 32
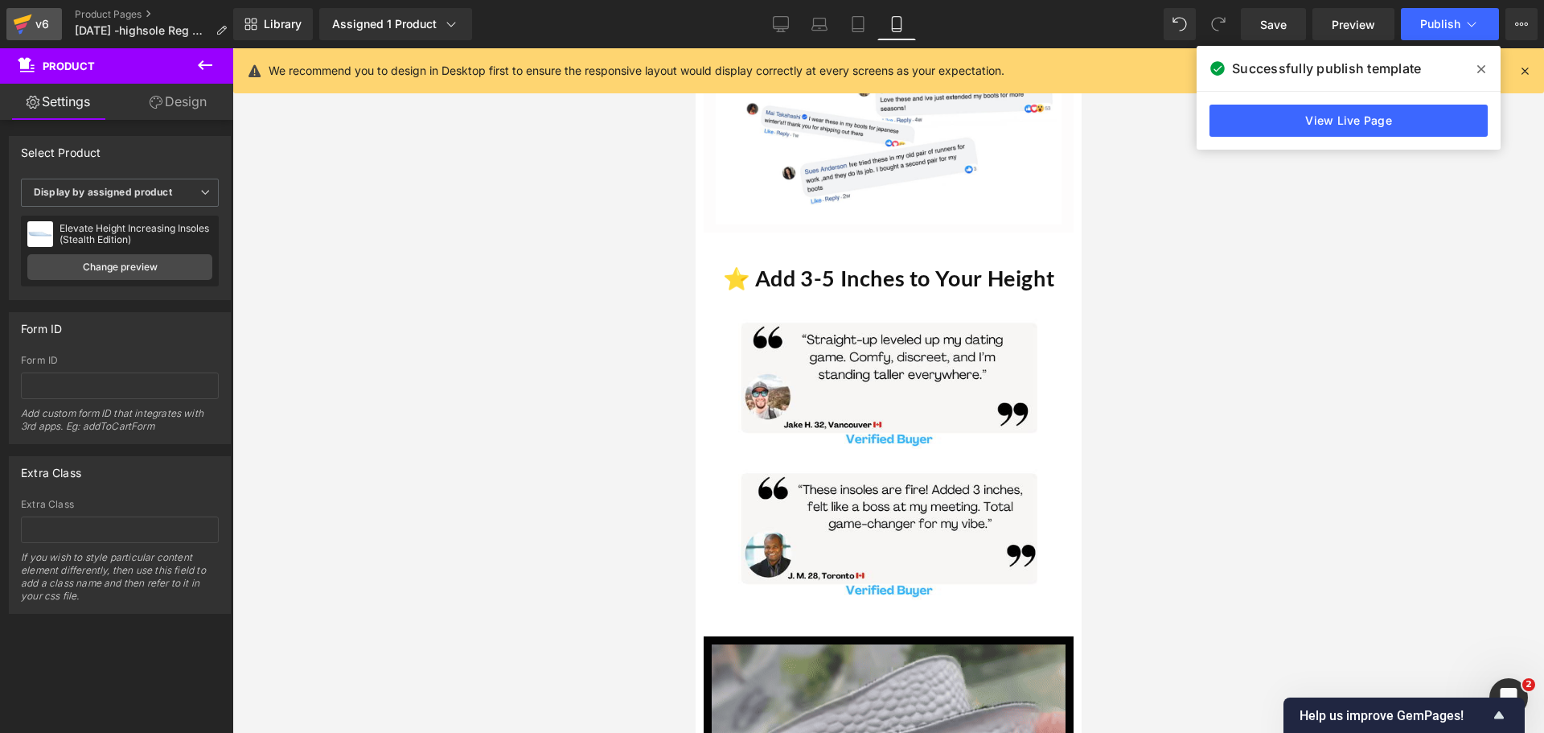
click at [38, 31] on div "v6" at bounding box center [42, 24] width 20 height 21
